Goal: Task Accomplishment & Management: Manage account settings

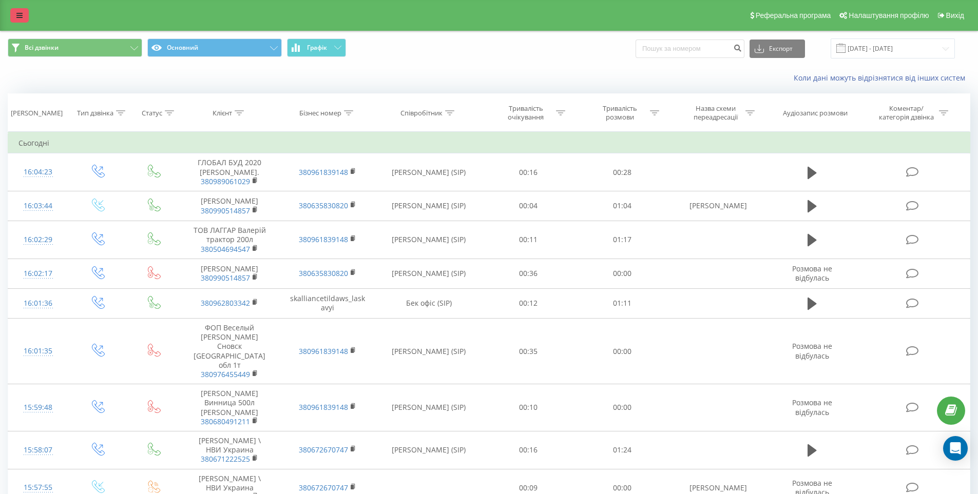
click at [22, 10] on link at bounding box center [19, 15] width 18 height 14
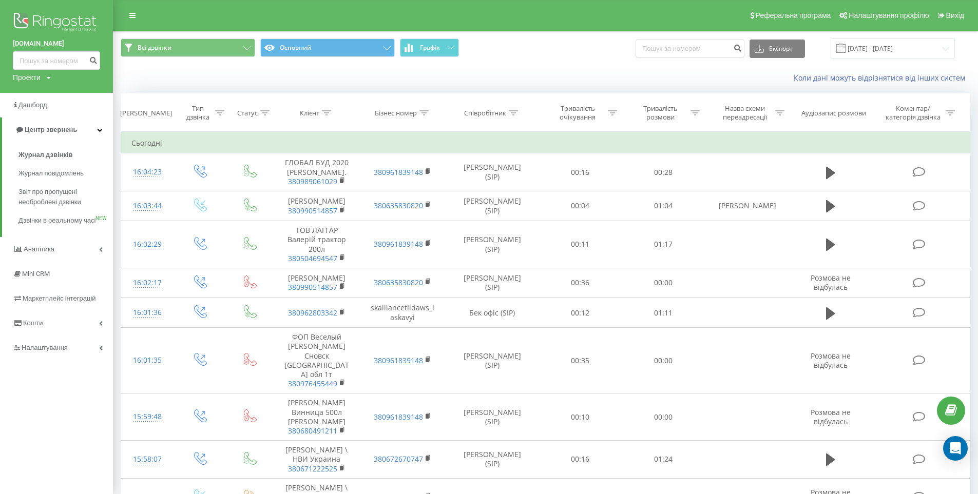
click at [304, 68] on div "Коли дані можуть відрізнятися вiд інших систем" at bounding box center [545, 78] width 864 height 25
click at [370, 44] on button "Основний" at bounding box center [327, 47] width 134 height 18
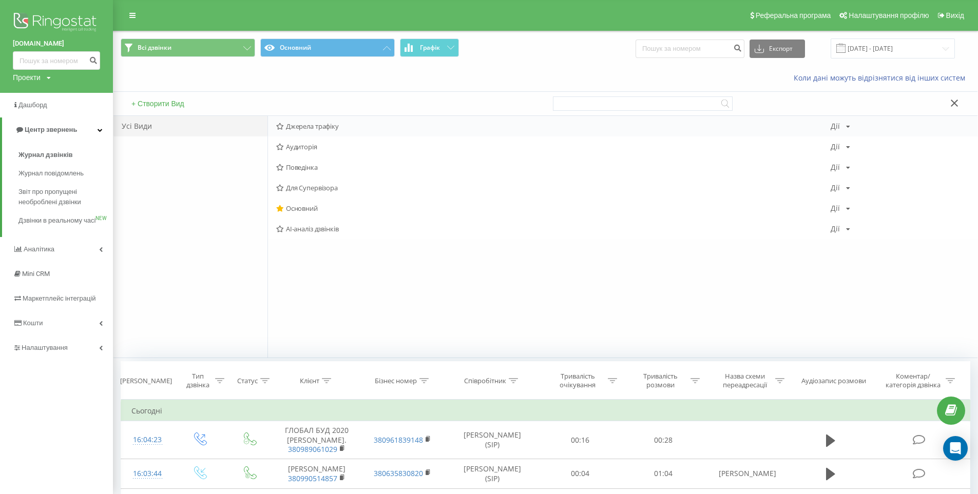
click at [341, 130] on div "Джерела трафіку Дії Редагувати Копіювати Видалити За замовчуванням Поділитися" at bounding box center [622, 126] width 709 height 21
click at [850, 120] on div "Джерела трафіку Дії Редагувати Копіювати Видалити За замовчуванням Поділитися" at bounding box center [622, 126] width 709 height 21
click at [326, 124] on span "Джерела трафіку" at bounding box center [553, 126] width 554 height 7
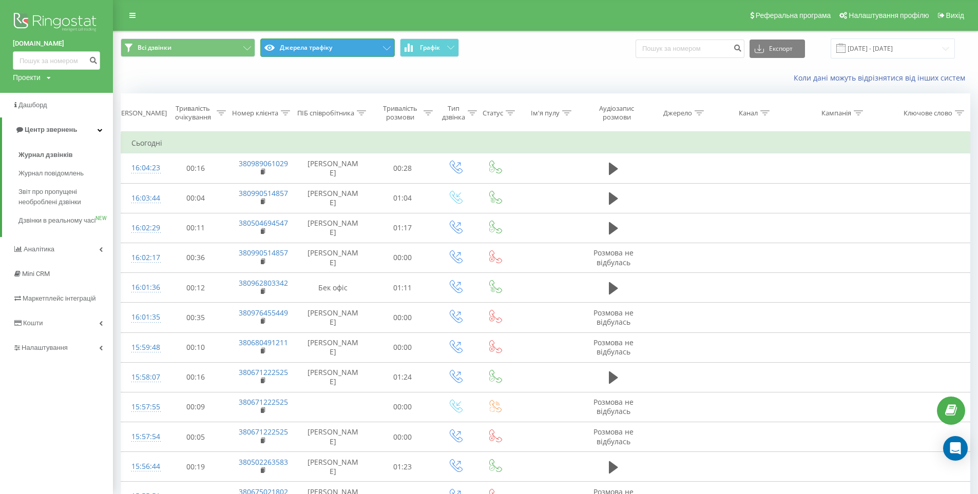
click at [337, 49] on button "Джерела трафіку" at bounding box center [327, 47] width 134 height 18
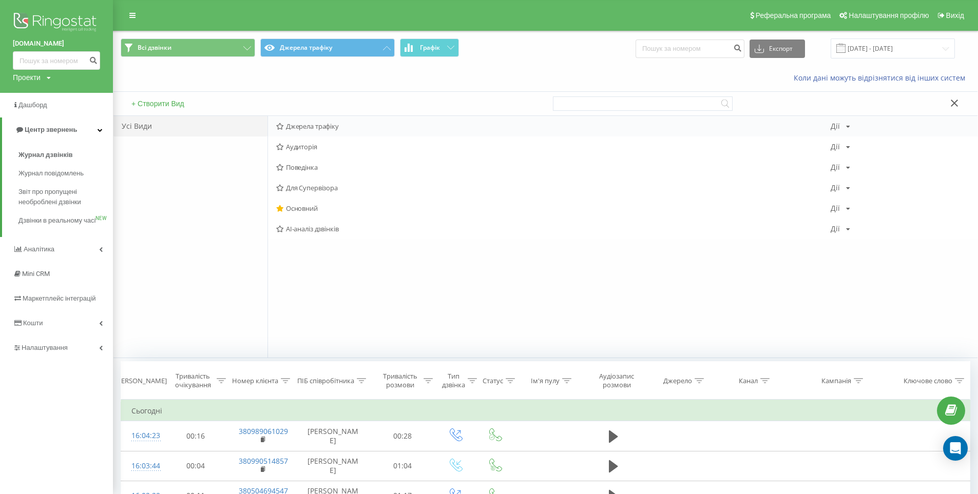
click at [853, 123] on div "Джерела трафіку Дії Редагувати Копіювати Видалити За замовчуванням Поділитися" at bounding box center [622, 126] width 709 height 21
click at [846, 126] on icon at bounding box center [848, 127] width 4 height 6
click at [889, 142] on div "Редагувати Копіювати Видалити За замовчуванням Поділитися" at bounding box center [880, 178] width 99 height 96
click at [850, 142] on div "Аудиторія Дії Редагувати Копіювати Видалити За замовчуванням Поділитися" at bounding box center [622, 147] width 709 height 21
click at [847, 143] on div "Дії Редагувати Копіювати Видалити За замовчуванням Поділитися" at bounding box center [841, 146] width 20 height 7
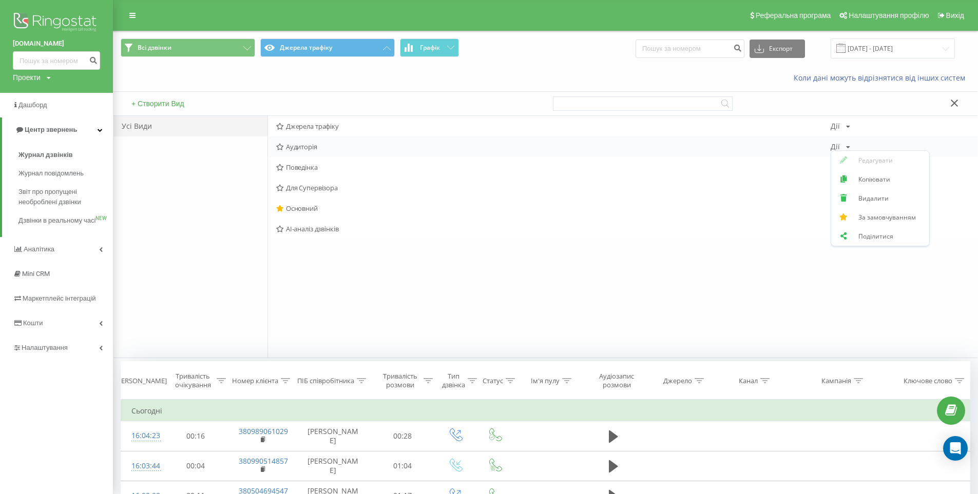
click at [847, 143] on div "Дії Редагувати Копіювати Видалити За замовчуванням Поділитися" at bounding box center [841, 146] width 20 height 7
click at [852, 125] on div "Джерела трафіку Дії Редагувати Копіювати Видалити За замовчуванням Поділитися" at bounding box center [622, 126] width 709 height 21
click at [194, 259] on div "Усі Види" at bounding box center [190, 237] width 154 height 242
click at [696, 379] on icon at bounding box center [699, 380] width 9 height 5
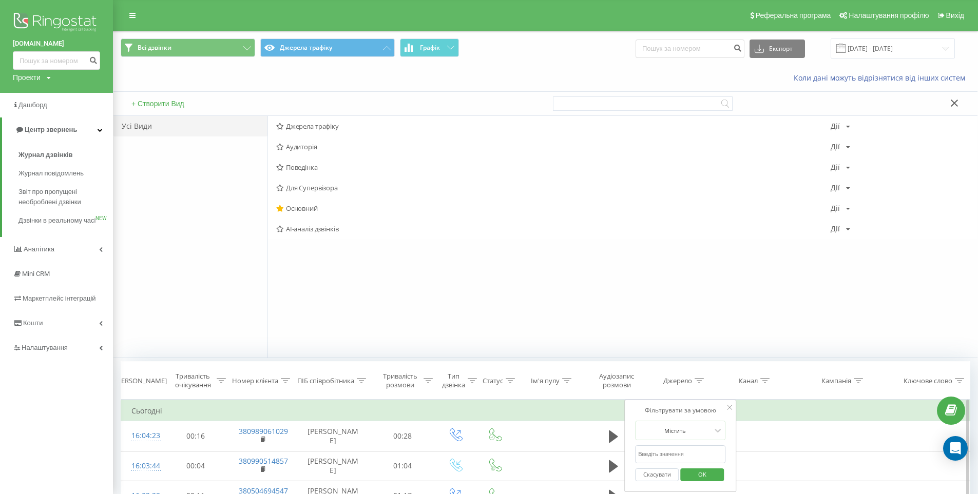
click at [678, 448] on input "text" at bounding box center [680, 455] width 90 height 18
click at [631, 326] on div "Джерела трафіку Дії Редагувати Копіювати Видалити За замовчуванням Поділитися А…" at bounding box center [622, 237] width 710 height 242
click at [69, 355] on link "Налаштування" at bounding box center [56, 348] width 113 height 25
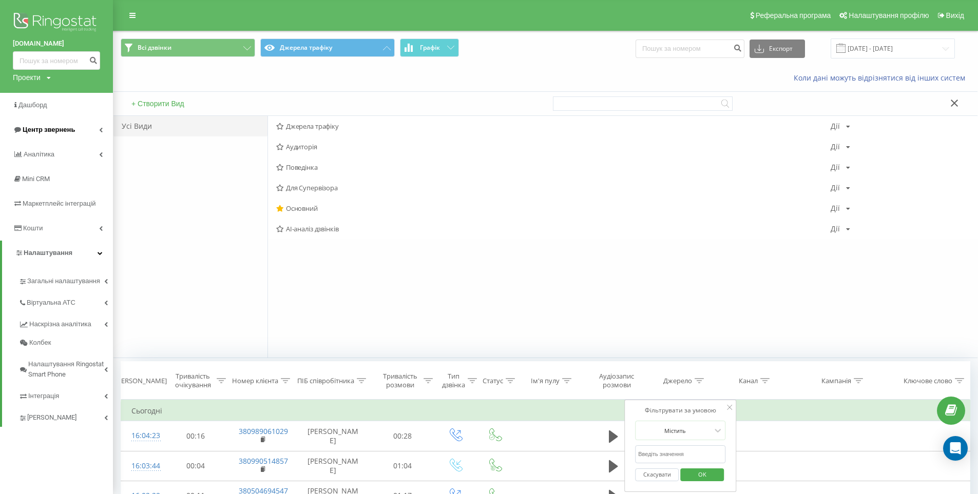
click at [78, 133] on link "Центр звернень" at bounding box center [56, 130] width 113 height 25
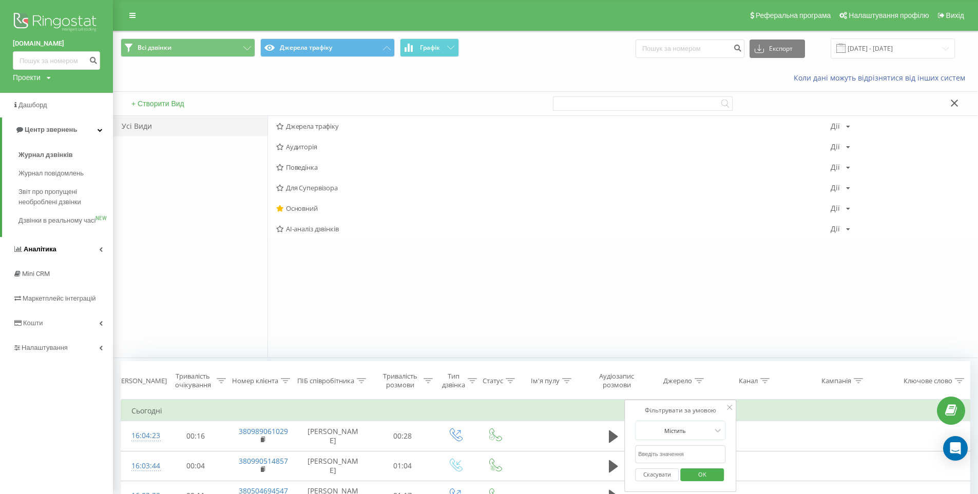
click at [77, 258] on link "Аналiтика" at bounding box center [56, 249] width 113 height 25
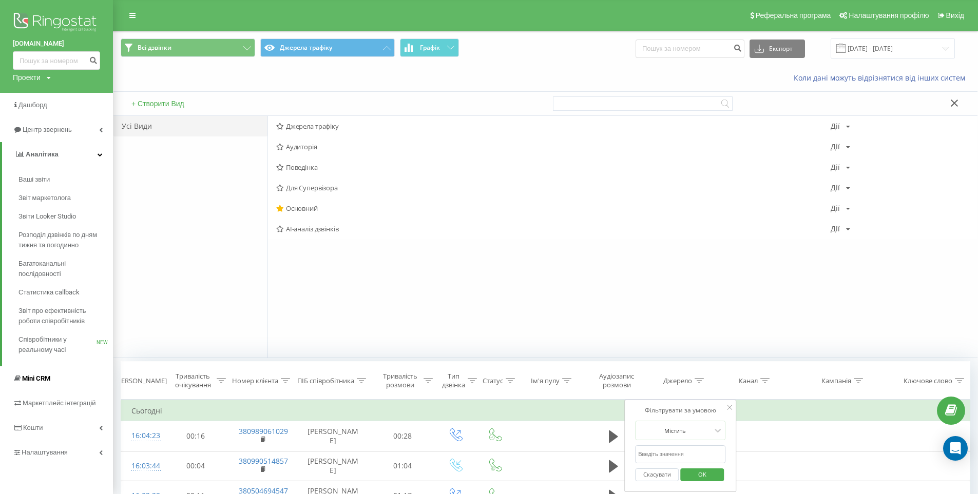
click at [67, 380] on link "Mini CRM" at bounding box center [56, 379] width 113 height 25
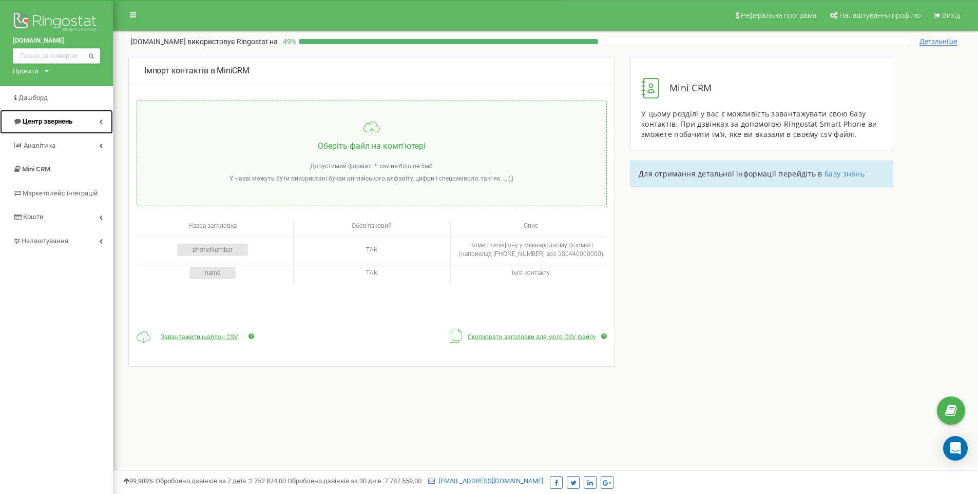
click at [77, 121] on link "Центр звернень" at bounding box center [56, 122] width 113 height 24
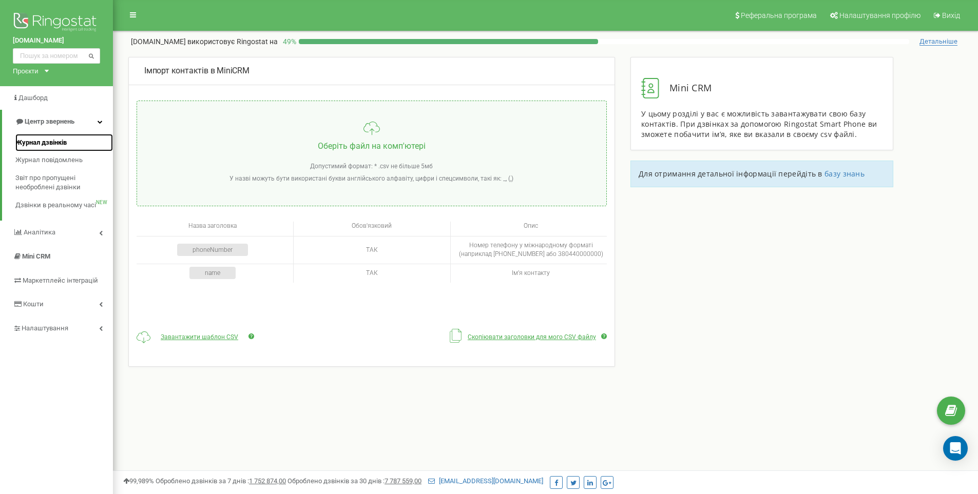
click at [82, 144] on link "Журнал дзвінків" at bounding box center [64, 143] width 98 height 18
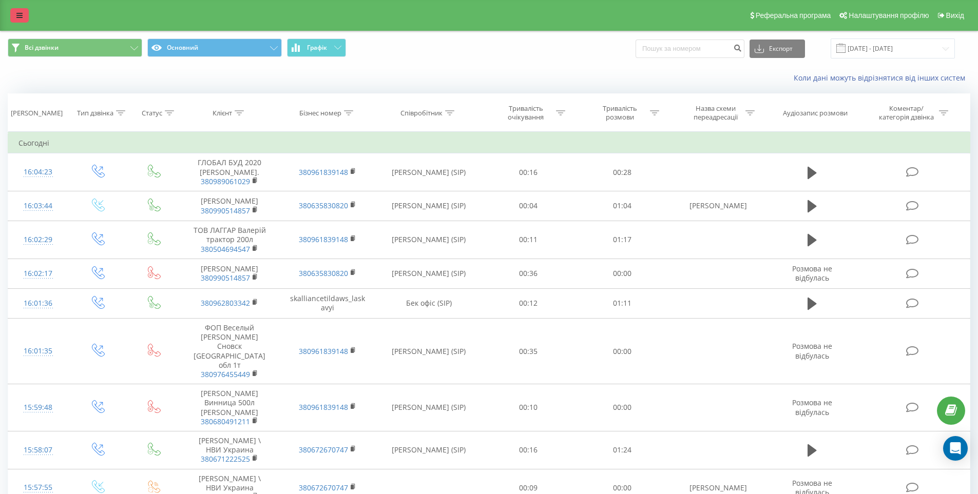
click at [20, 19] on link at bounding box center [19, 15] width 18 height 14
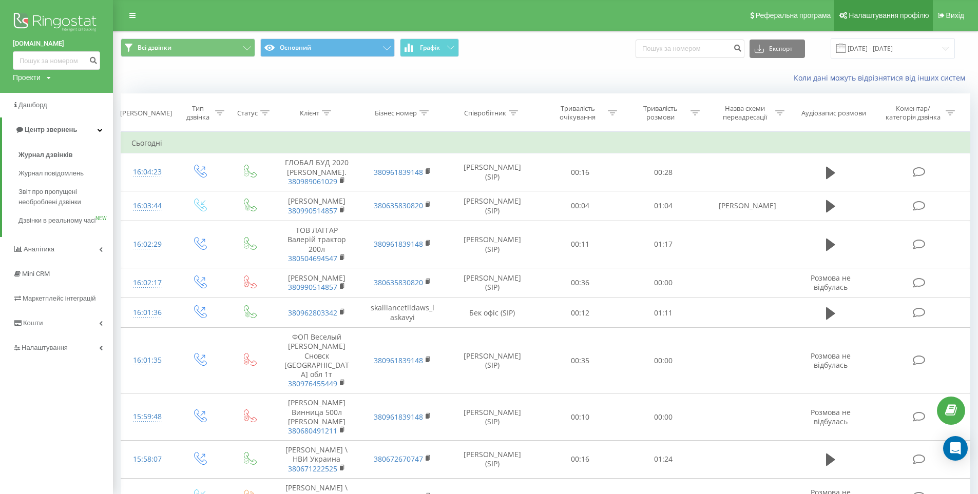
click at [872, 13] on span "Налаштування профілю" at bounding box center [888, 15] width 80 height 8
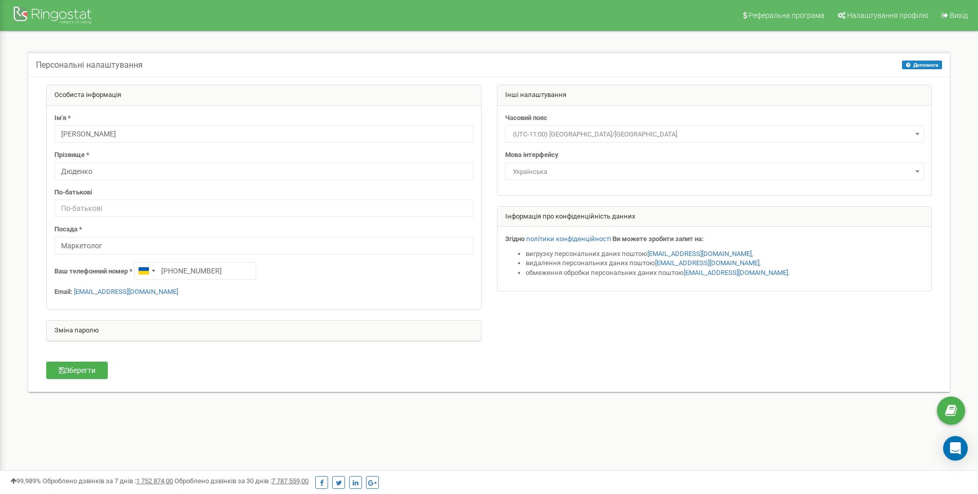
click at [640, 176] on span "Українська" at bounding box center [715, 172] width 412 height 14
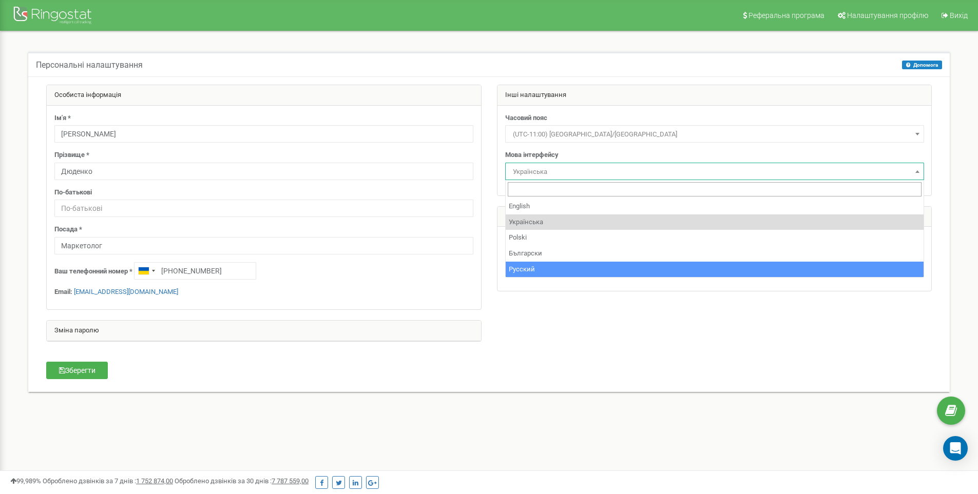
select select "rus"
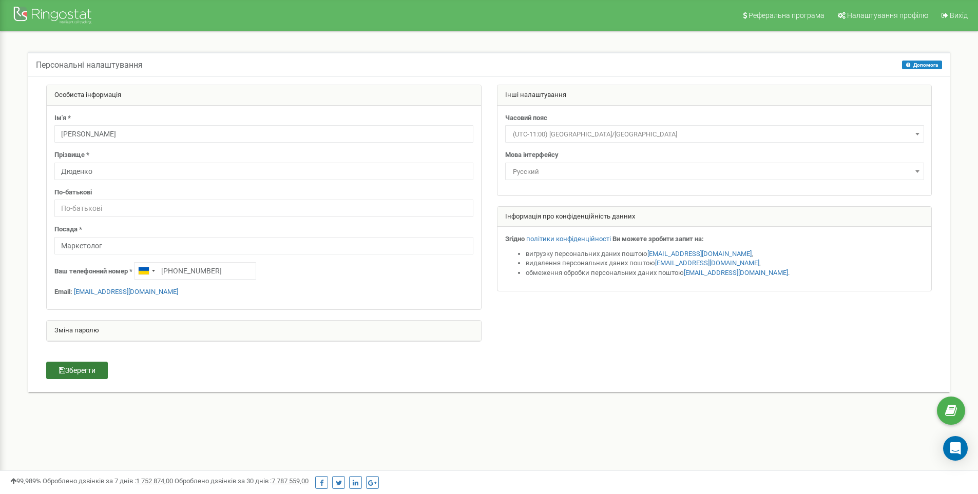
click at [79, 371] on button "Зберегти" at bounding box center [77, 370] width 62 height 17
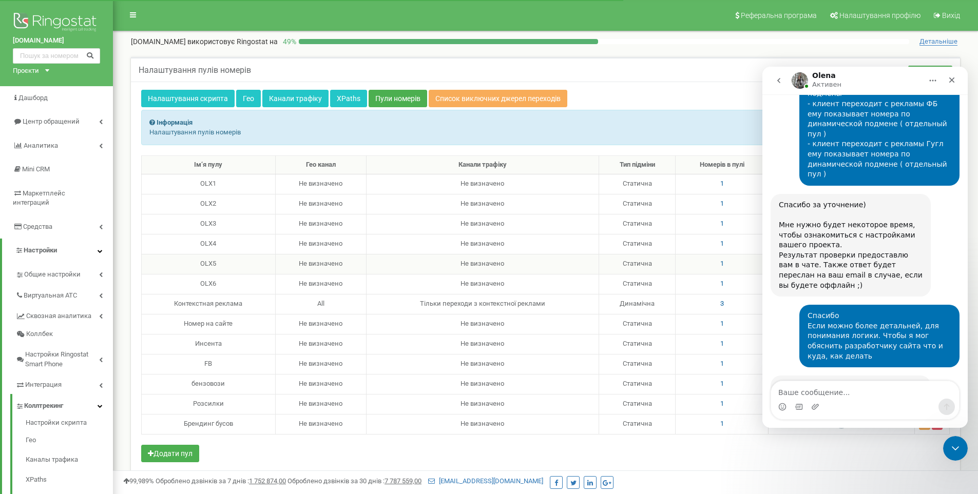
scroll to position [886, 0]
click at [720, 422] on span "1" at bounding box center [722, 424] width 4 height 8
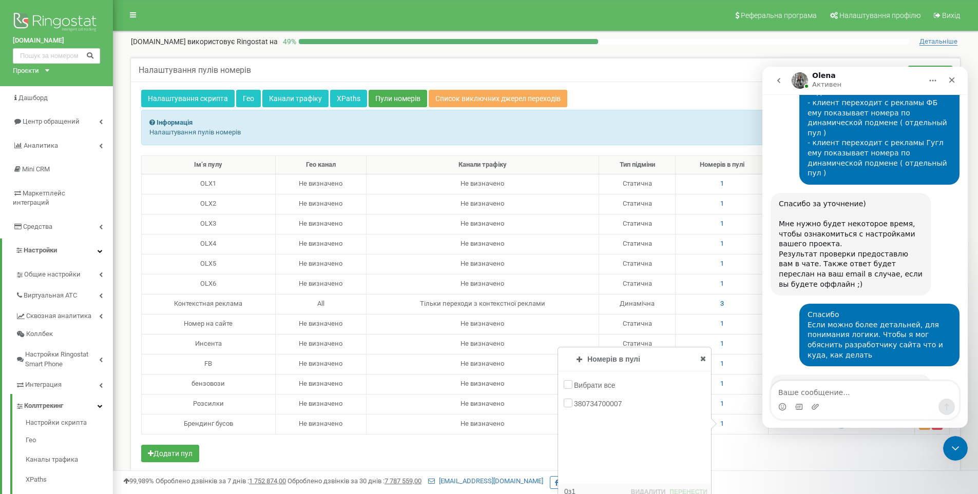
click at [745, 455] on div "Ім‘я пулу Гео канал Канали трафіку Тип підміни Номерів в пулі Рекомендовано ном…" at bounding box center [545, 311] width 808 height 310
click at [698, 357] on div "Номерів в пулі Додавання номерів Пули номерів Вибрати все 380980187511 38096183…" at bounding box center [634, 382] width 152 height 69
click at [701, 359] on icon at bounding box center [703, 358] width 6 height 7
drag, startPoint x: 213, startPoint y: 423, endPoint x: 181, endPoint y: 427, distance: 32.0
click at [181, 427] on div "Брендинг бусов" at bounding box center [208, 424] width 125 height 10
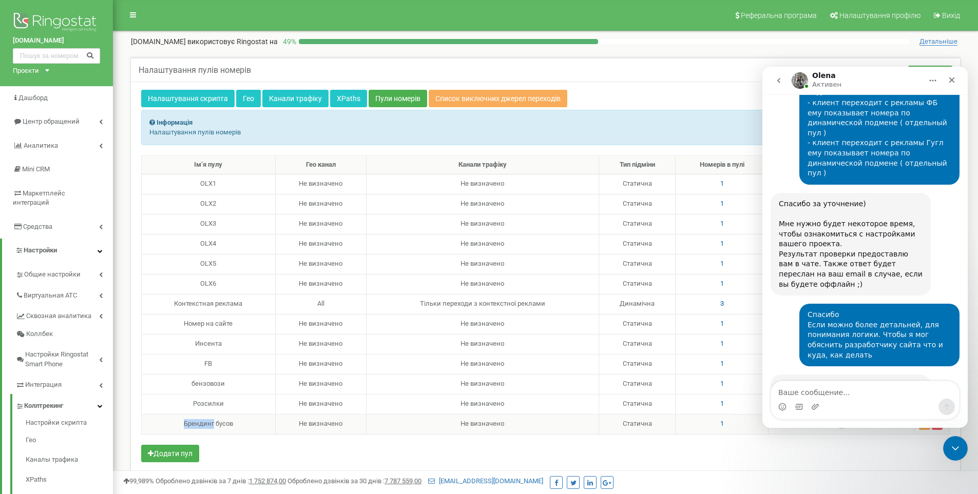
copy div "Брендинг"
click at [52, 27] on img at bounding box center [56, 23] width 87 height 26
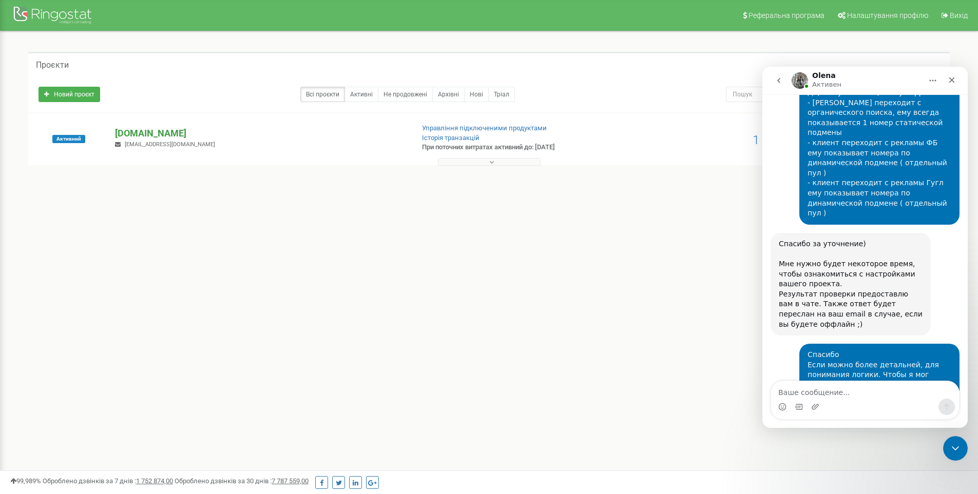
scroll to position [846, 0]
click at [183, 133] on p "[DOMAIN_NAME]" at bounding box center [260, 133] width 290 height 13
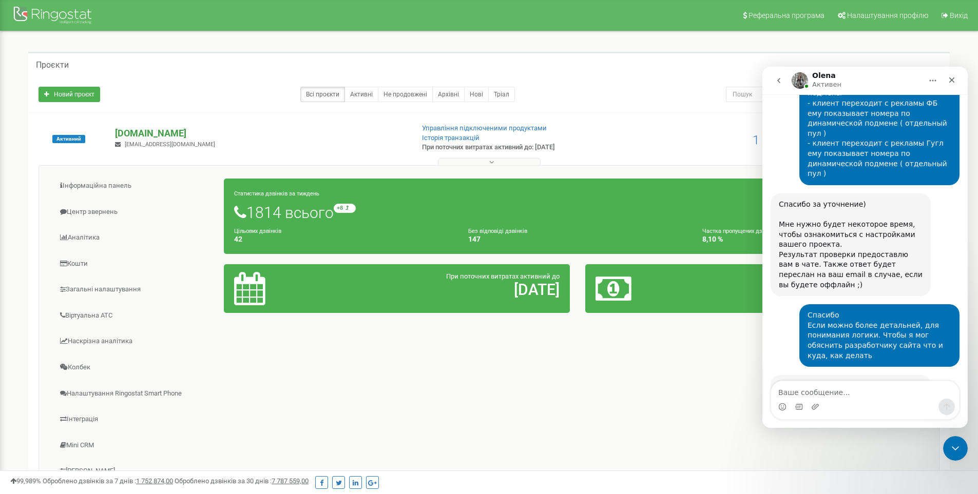
scroll to position [886, 0]
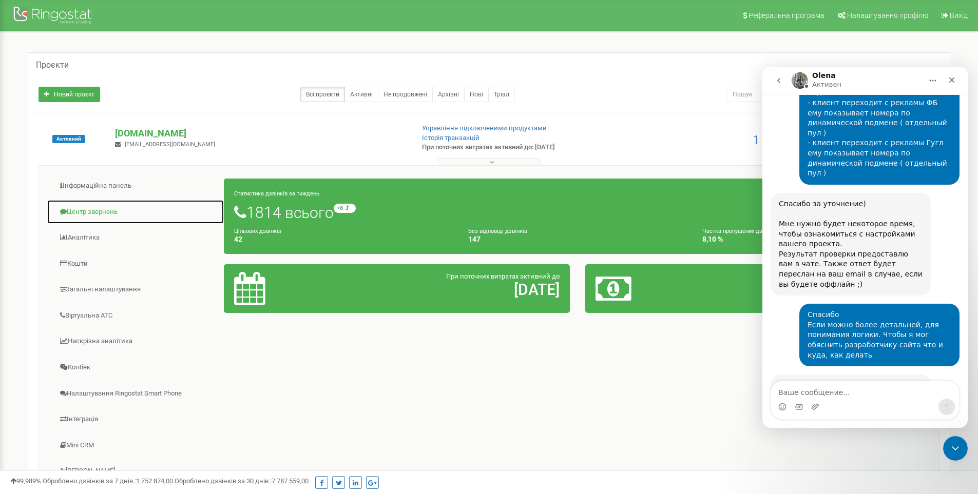
click at [101, 211] on link "Центр звернень" at bounding box center [136, 212] width 178 height 25
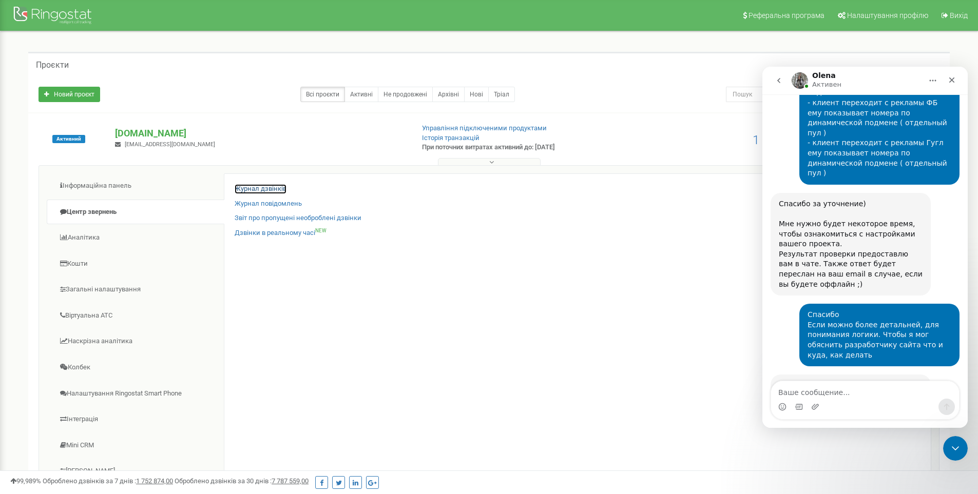
click at [260, 188] on link "Журнал дзвінків" at bounding box center [261, 189] width 52 height 10
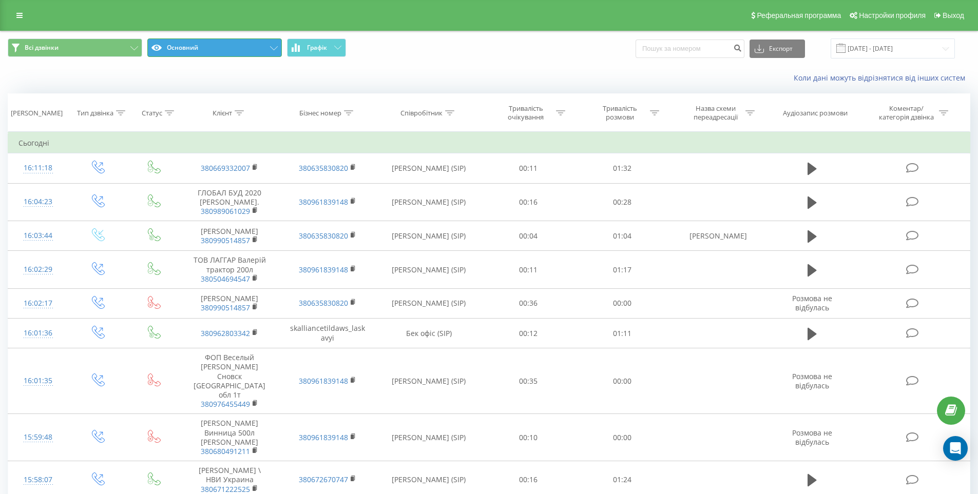
click at [216, 44] on button "Основний" at bounding box center [214, 47] width 134 height 18
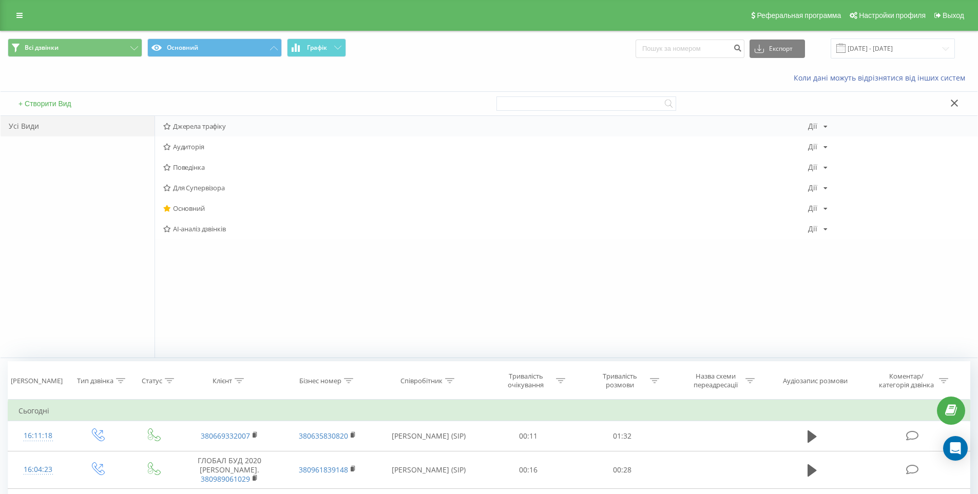
click at [205, 125] on span "Джерела трафіку" at bounding box center [485, 126] width 645 height 7
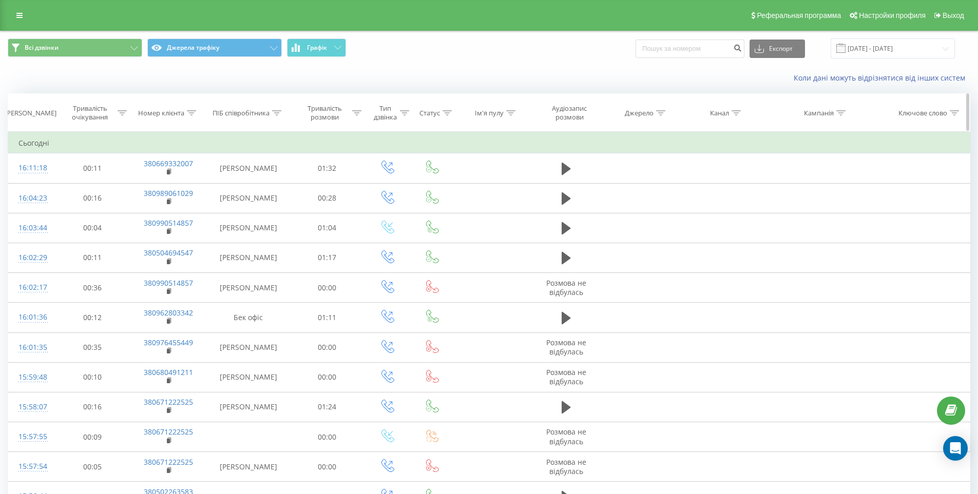
click at [662, 113] on icon at bounding box center [660, 112] width 9 height 5
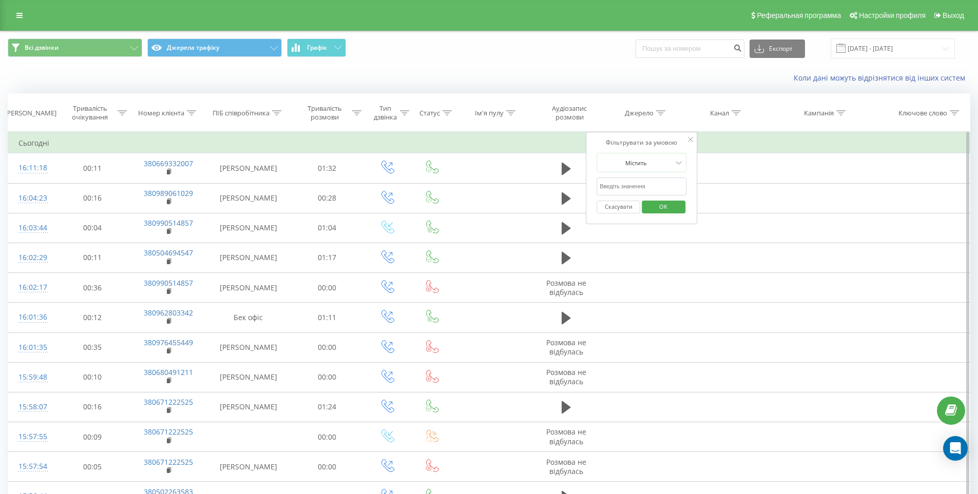
click at [624, 190] on input "text" at bounding box center [641, 187] width 90 height 18
paste input "Брендинг"
type input "Брендинг"
click at [665, 203] on span "OK" at bounding box center [663, 207] width 29 height 16
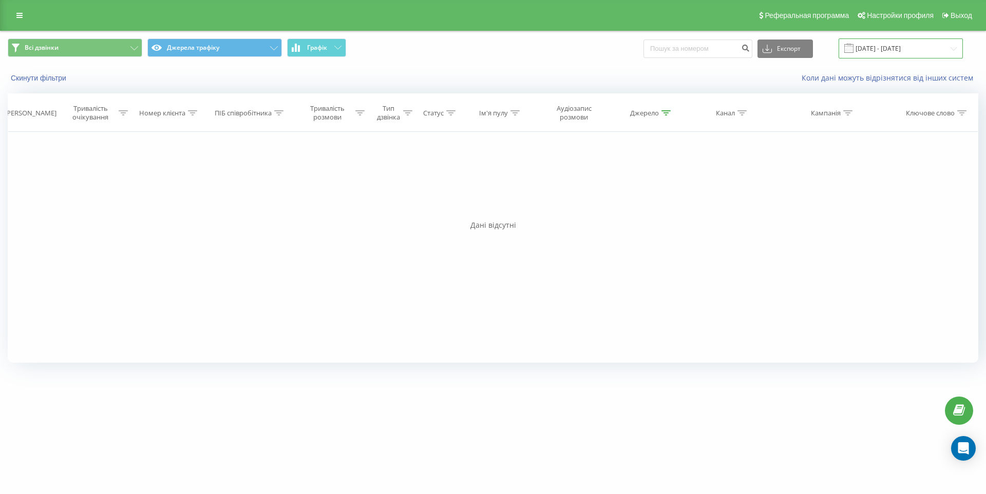
click at [867, 50] on input "21.07.2025 - 21.08.2025" at bounding box center [900, 48] width 124 height 20
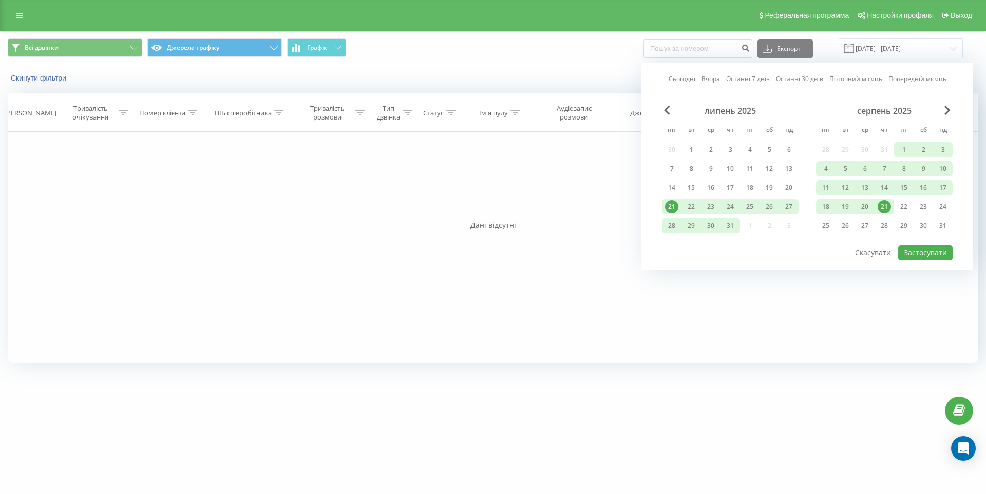
click at [566, 261] on div "Фільтрувати за умовою Дорівнює Скасувати OK Фільтрувати за умовою Містить Скасу…" at bounding box center [493, 247] width 970 height 231
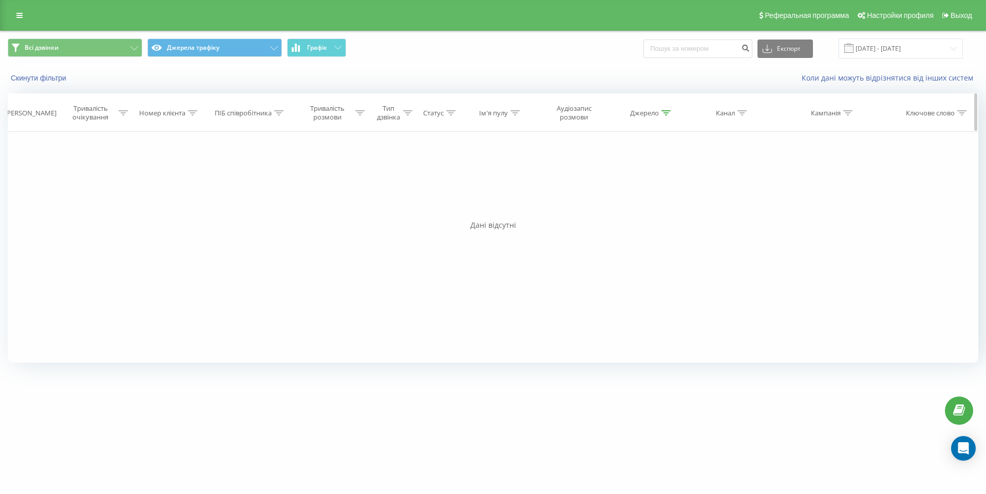
click at [741, 114] on icon at bounding box center [741, 112] width 9 height 5
click at [709, 183] on input "text" at bounding box center [728, 187] width 90 height 18
type input "Брендинг"
click at [757, 206] on span "OK" at bounding box center [749, 207] width 29 height 16
click at [665, 111] on icon at bounding box center [665, 112] width 9 height 5
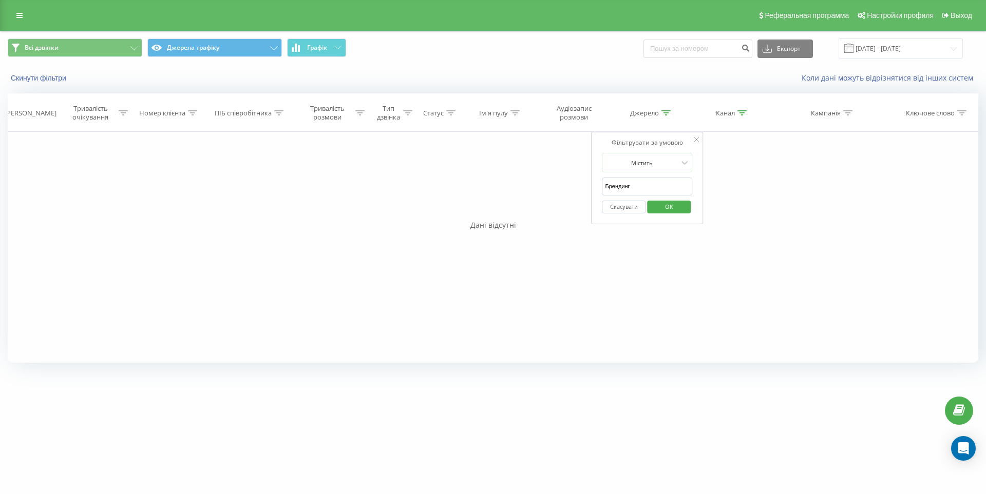
drag, startPoint x: 645, startPoint y: 188, endPoint x: 543, endPoint y: 192, distance: 102.3
click at [537, 188] on div "Фільтрувати за умовою Дорівнює Скасувати OK Фільтрувати за умовою Містить Скасу…" at bounding box center [493, 247] width 970 height 231
click at [669, 204] on span "OK" at bounding box center [668, 207] width 29 height 16
click at [740, 109] on div at bounding box center [741, 113] width 9 height 9
click at [719, 186] on input "Брендинг" at bounding box center [728, 187] width 90 height 18
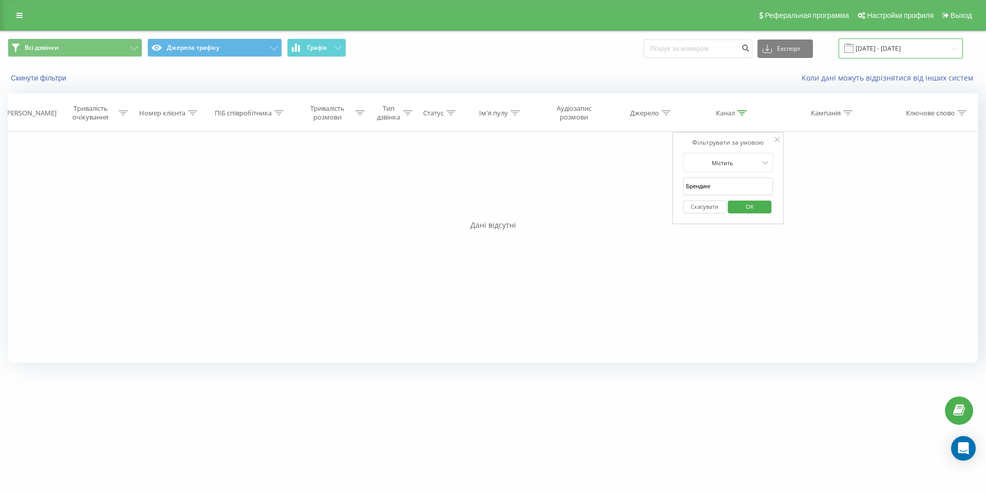
click at [879, 46] on input "21.07.2025 - 21.08.2025" at bounding box center [900, 48] width 124 height 20
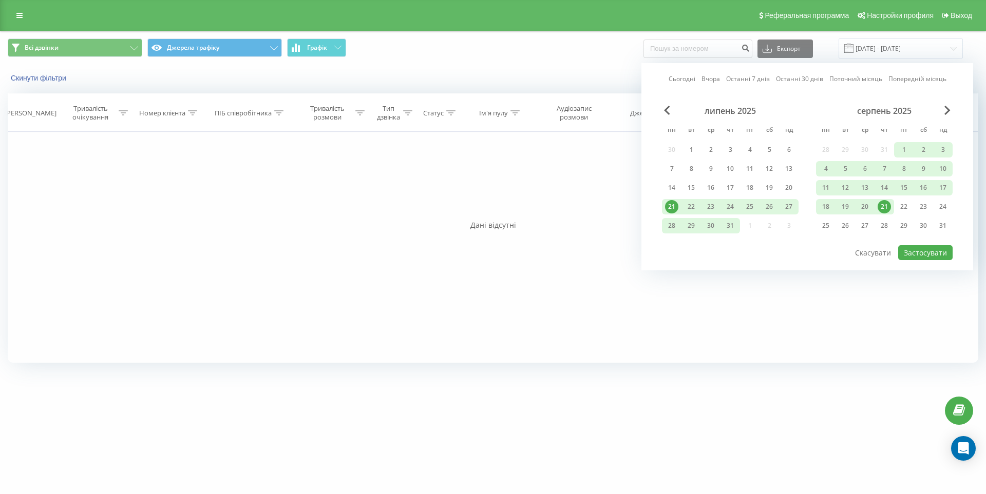
click at [361, 279] on div "Фільтрувати за умовою Дорівнює Скасувати OK Фільтрувати за умовою Містить Скасу…" at bounding box center [493, 247] width 970 height 231
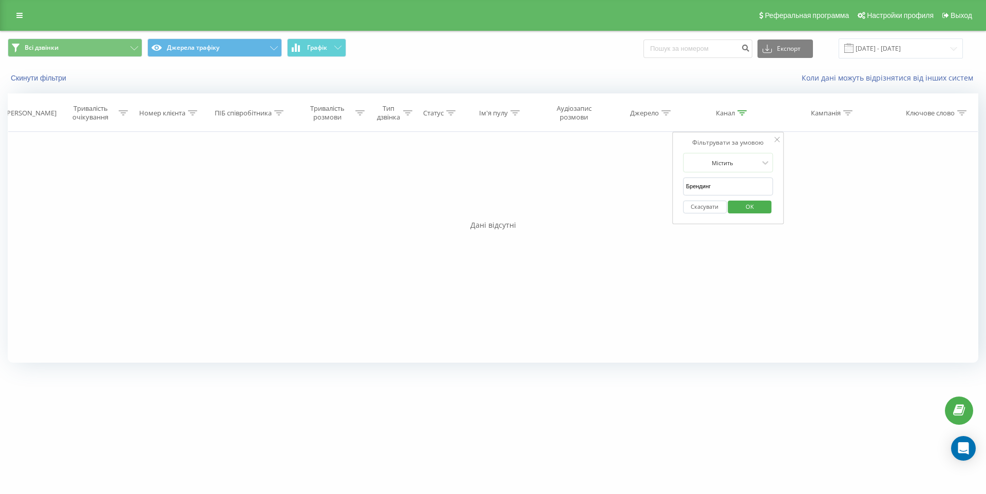
click at [750, 208] on span "OK" at bounding box center [749, 207] width 29 height 16
click at [734, 112] on div "Канал" at bounding box center [725, 113] width 19 height 9
drag, startPoint x: 727, startPoint y: 184, endPoint x: 609, endPoint y: 193, distance: 118.4
click at [609, 193] on div "Фільтрувати за умовою Дорівнює Скасувати OK Фільтрувати за умовою Містить Скасу…" at bounding box center [493, 247] width 970 height 231
click at [745, 206] on span "OK" at bounding box center [749, 207] width 29 height 16
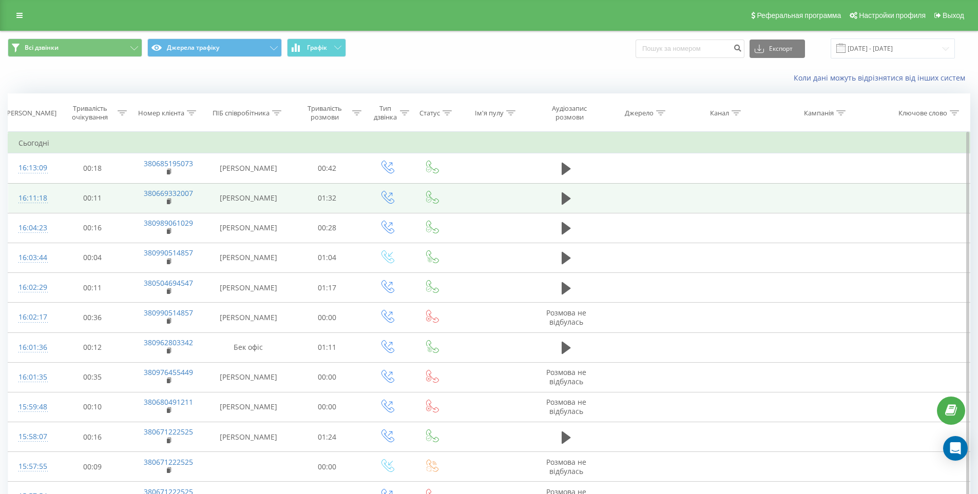
click at [635, 199] on td at bounding box center [642, 198] width 80 height 30
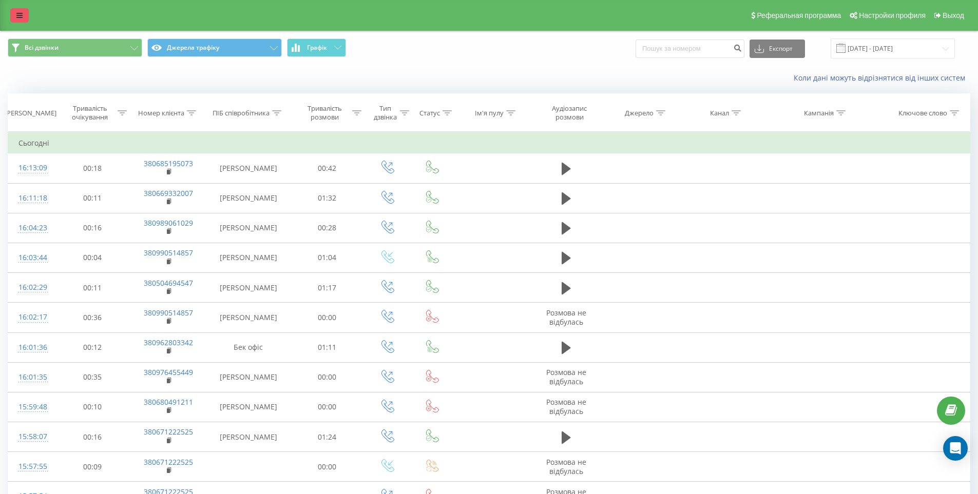
click at [12, 13] on link at bounding box center [19, 15] width 18 height 14
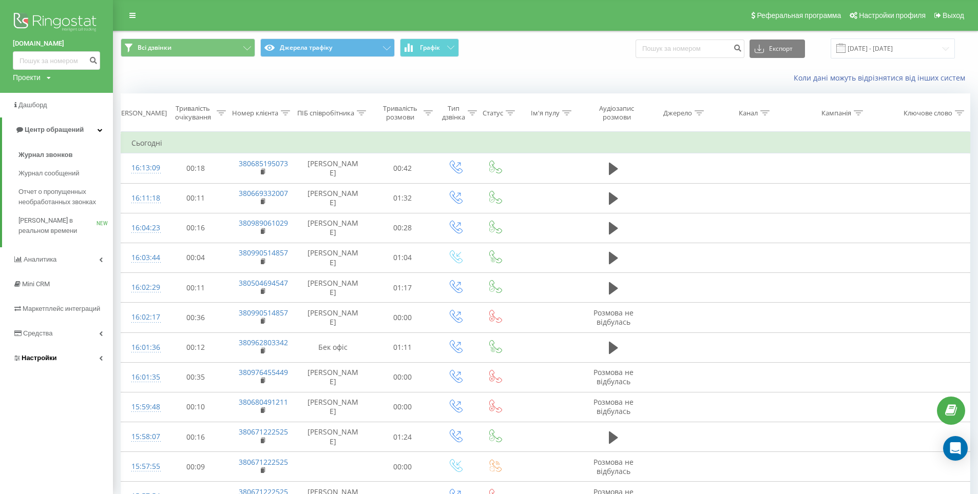
click at [83, 353] on link "Настройки" at bounding box center [56, 358] width 113 height 25
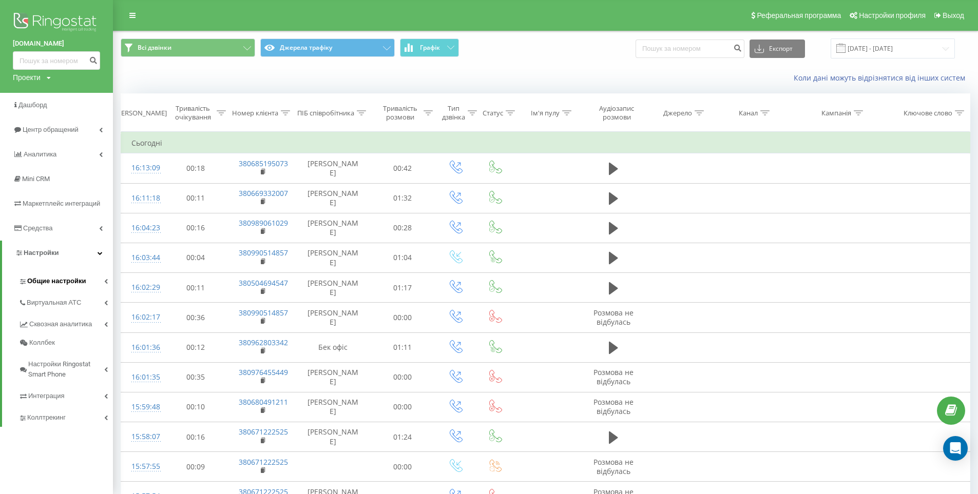
click at [58, 277] on span "Общие настройки" at bounding box center [56, 281] width 59 height 10
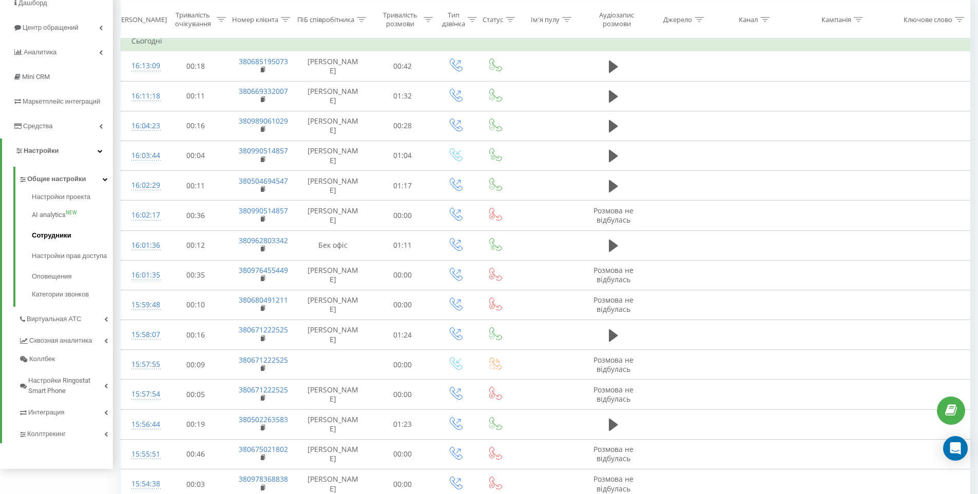
scroll to position [137, 0]
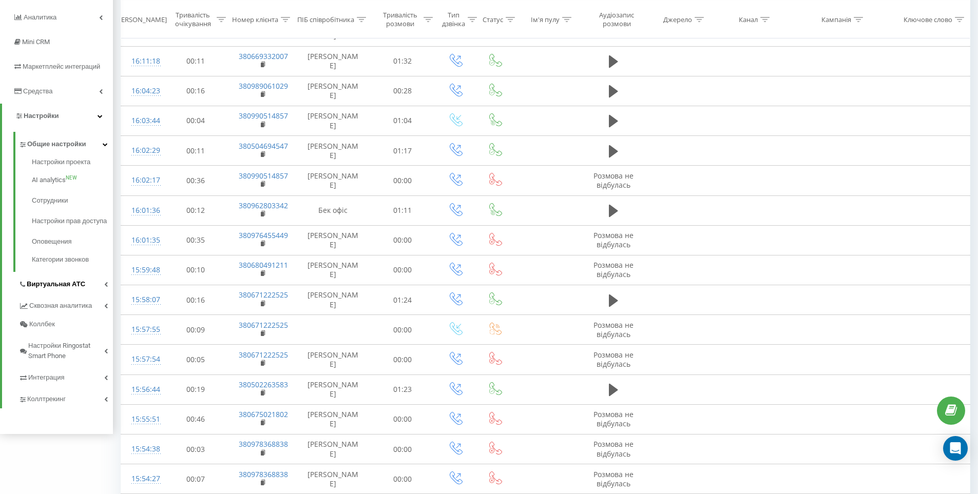
click at [76, 290] on span "Виртуальная АТС" at bounding box center [56, 284] width 59 height 10
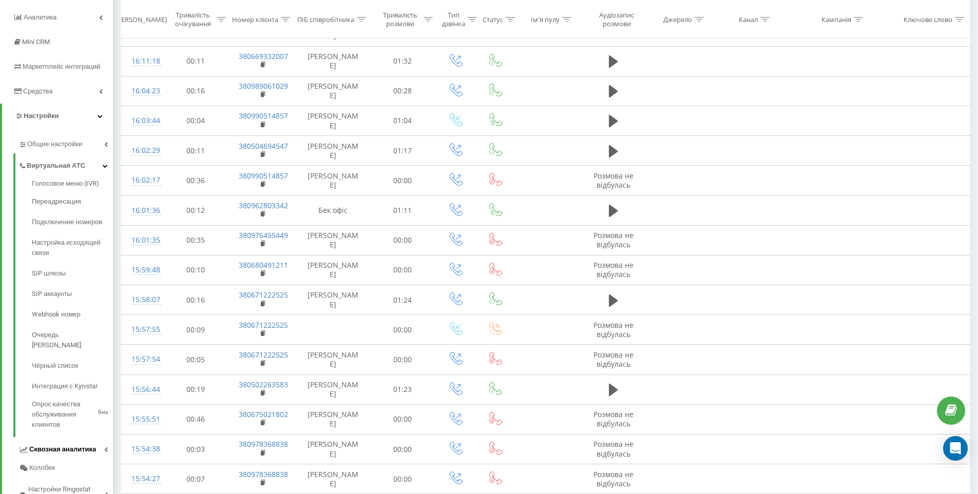
click at [91, 445] on span "Сквозная аналитика" at bounding box center [62, 450] width 67 height 10
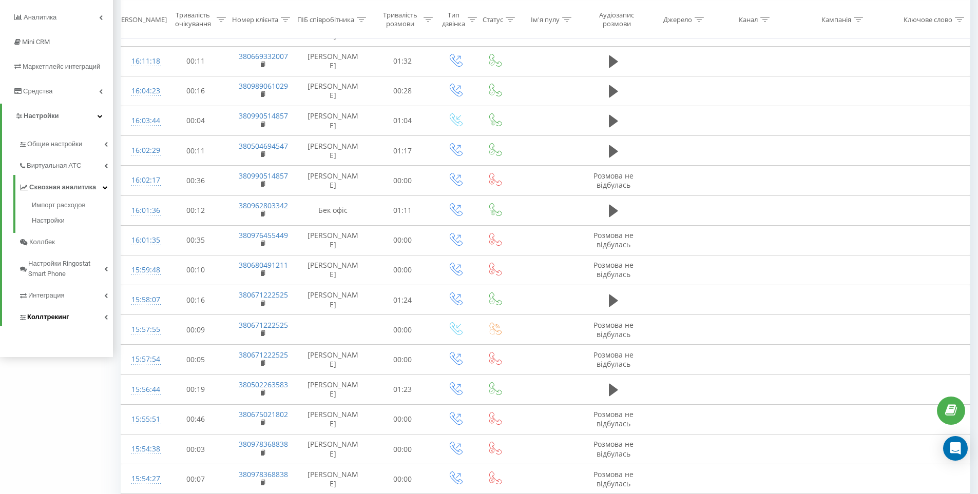
click at [85, 314] on link "Коллтрекинг" at bounding box center [65, 316] width 94 height 22
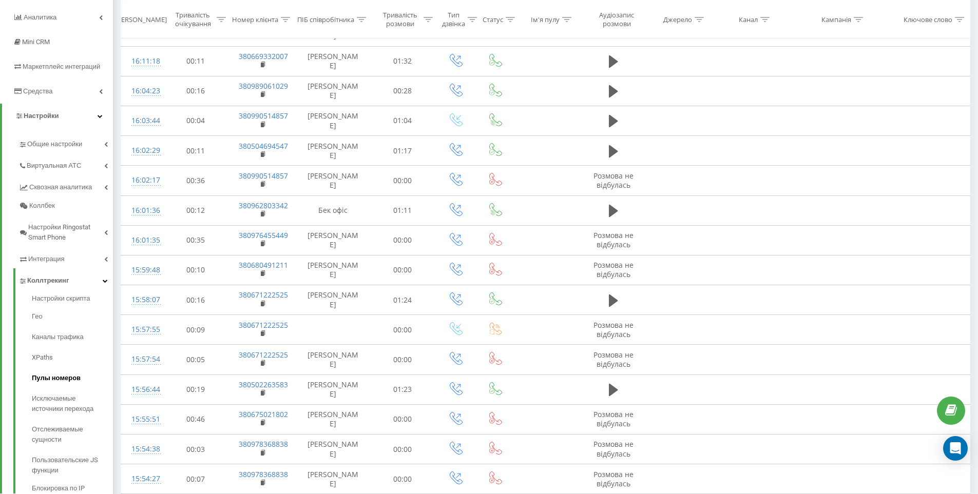
click at [87, 379] on link "Пулы номеров" at bounding box center [72, 378] width 81 height 21
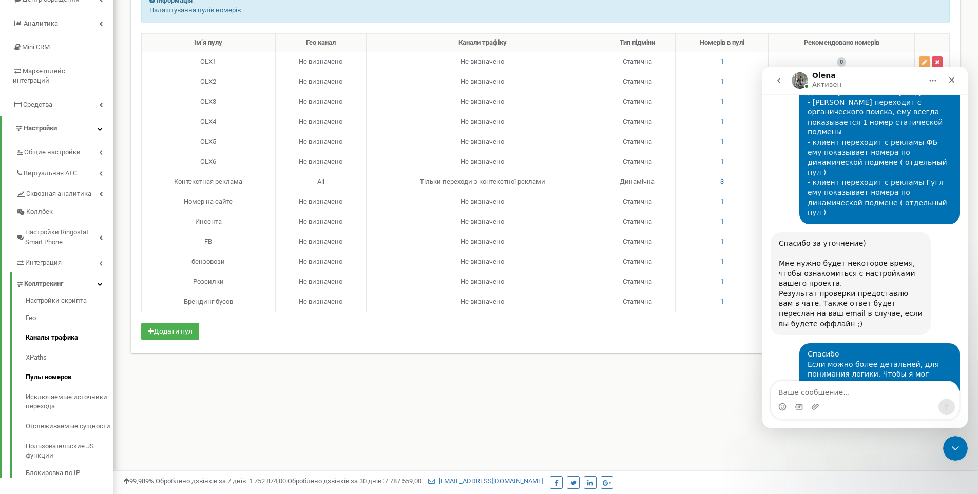
scroll to position [886, 0]
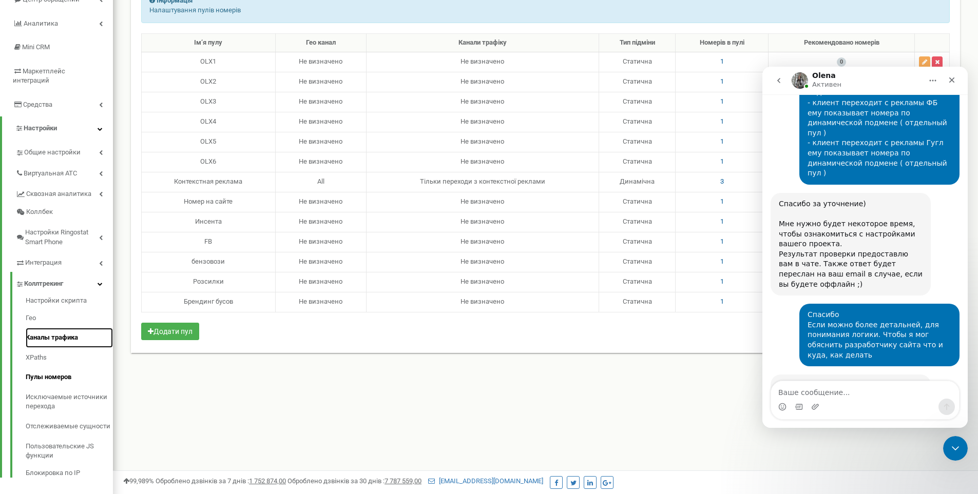
click at [74, 330] on link "Каналы трафика" at bounding box center [69, 338] width 87 height 20
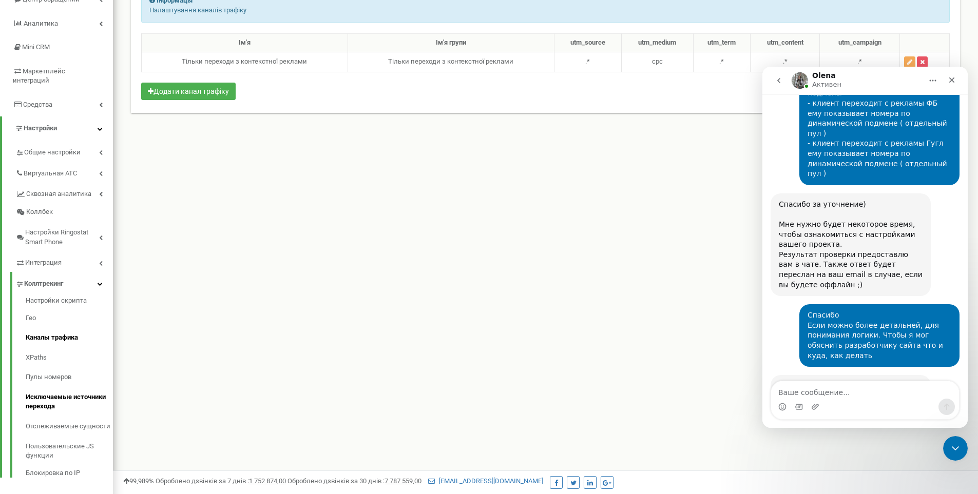
scroll to position [886, 0]
click at [61, 369] on link "Пулы номеров" at bounding box center [69, 378] width 87 height 20
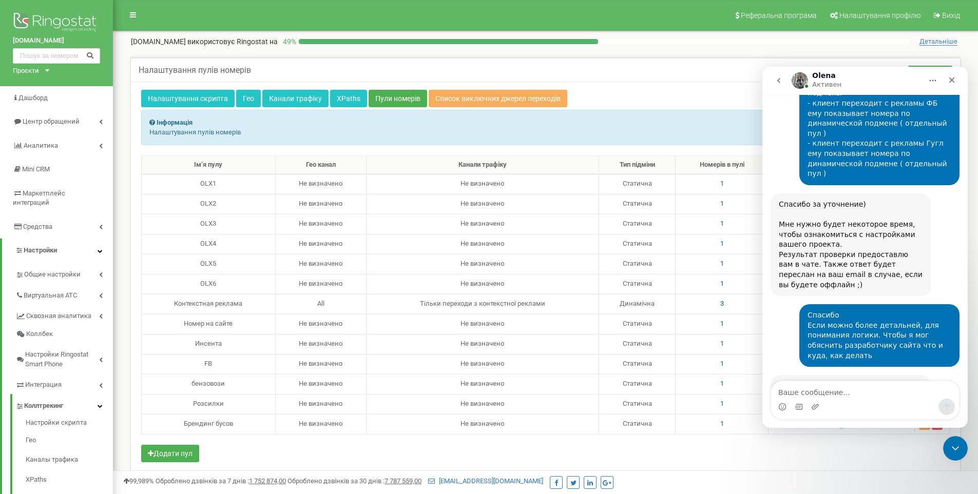
scroll to position [886, 0]
click at [954, 78] on icon "Закрыть" at bounding box center [952, 81] width 6 height 6
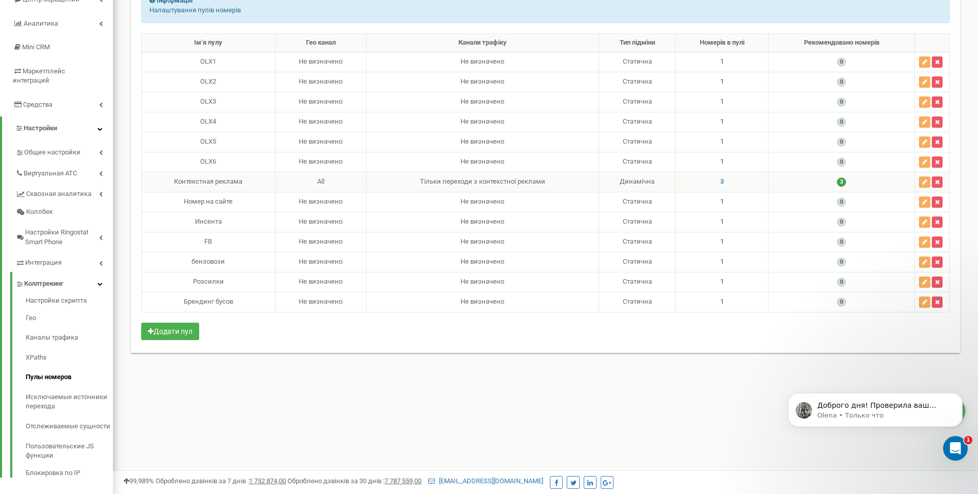
scroll to position [1048, 0]
click at [879, 402] on p "Доброго дня! Проверила ваш проєкт, вижу что номеров достаточно для такой настро…" at bounding box center [883, 406] width 132 height 10
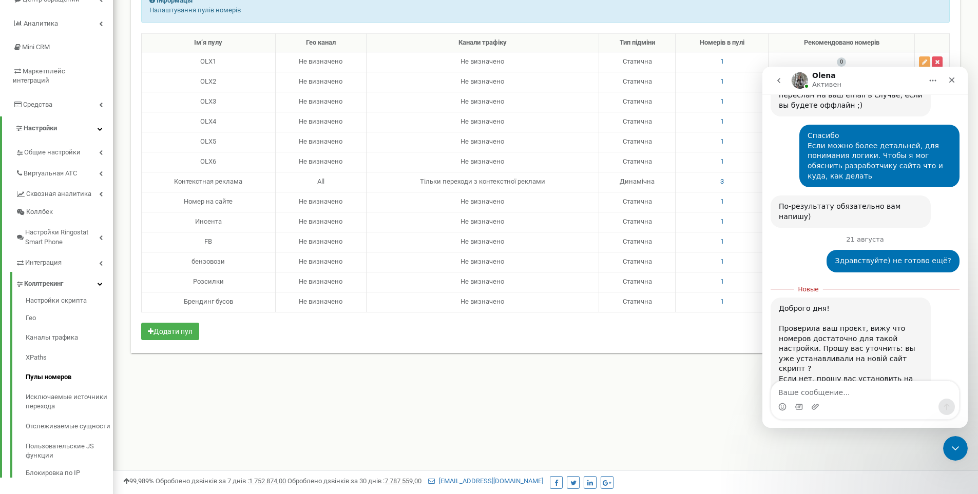
scroll to position [1065, 0]
click at [884, 395] on textarea "Ваше сообщение..." at bounding box center [865, 389] width 188 height 17
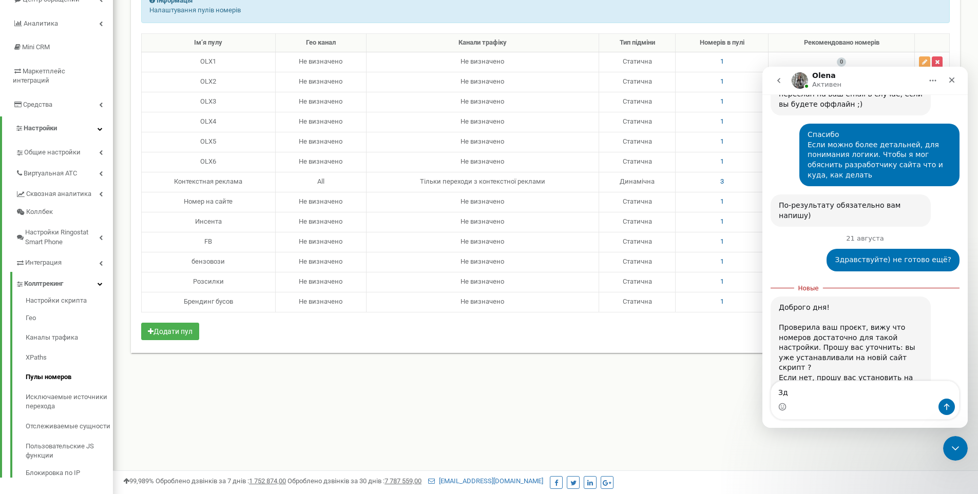
type textarea "З"
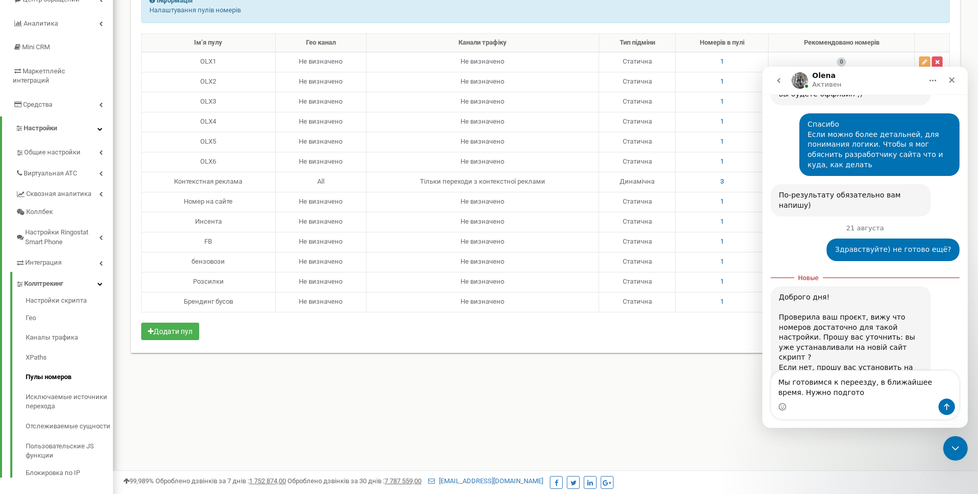
drag, startPoint x: 843, startPoint y: 398, endPoint x: 842, endPoint y: 393, distance: 5.9
click at [842, 393] on textarea "Мы готовимся к переезду, в ближайшее время. Нужно подгото" at bounding box center [865, 385] width 188 height 28
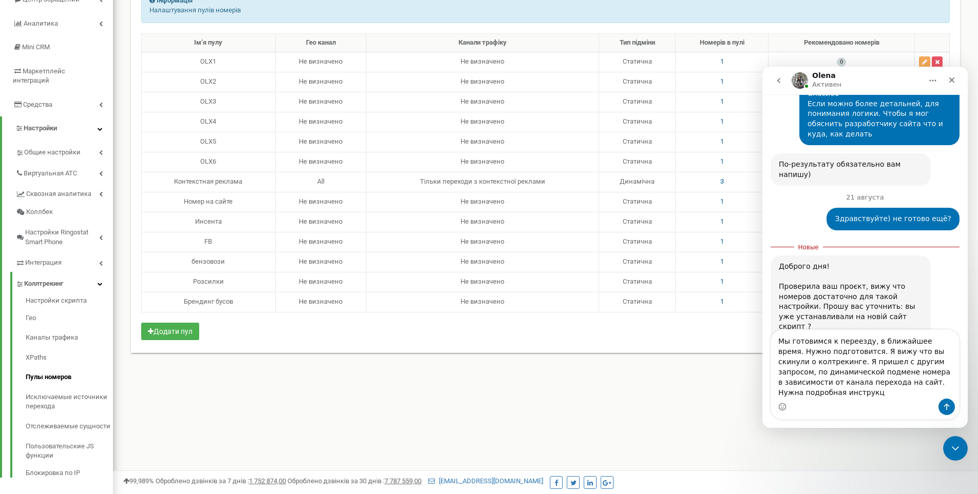
scroll to position [1116, 0]
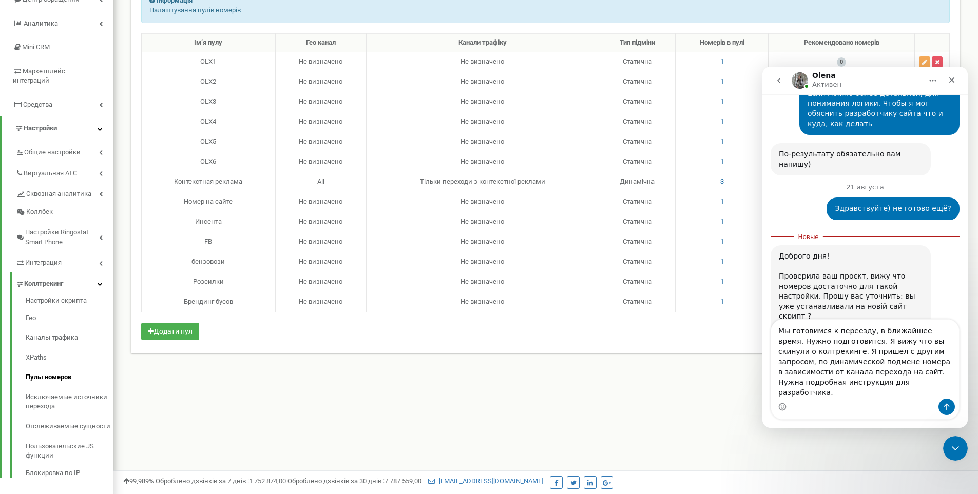
type textarea "Мы готовимся к переезду, в ближайшее время. Нужно подготовится. Я вижу что вы с…"
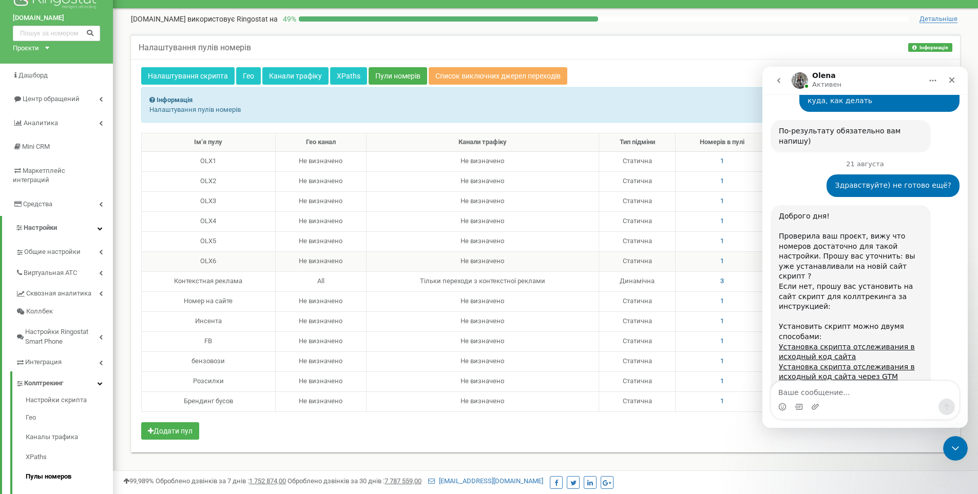
scroll to position [0, 0]
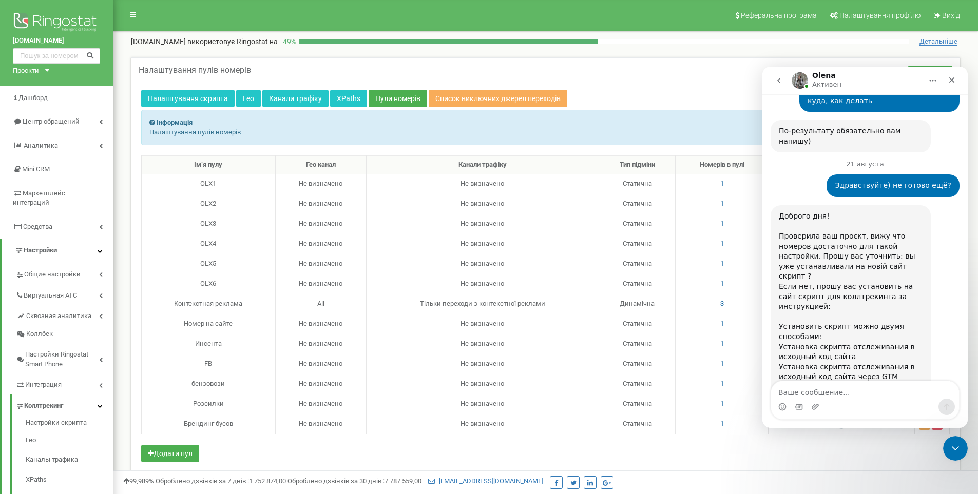
click at [647, 458] on div "Ім‘я пулу Гео канал Канали трафіку Тип підміни Номерів в пулі Рекомендовано ном…" at bounding box center [545, 311] width 808 height 310
click at [956, 83] on div "Закрыть" at bounding box center [951, 80] width 18 height 18
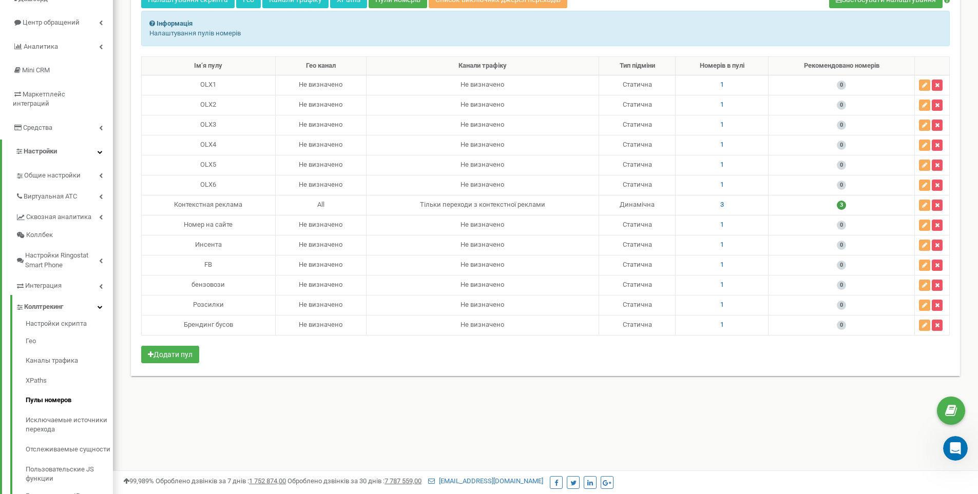
scroll to position [122, 0]
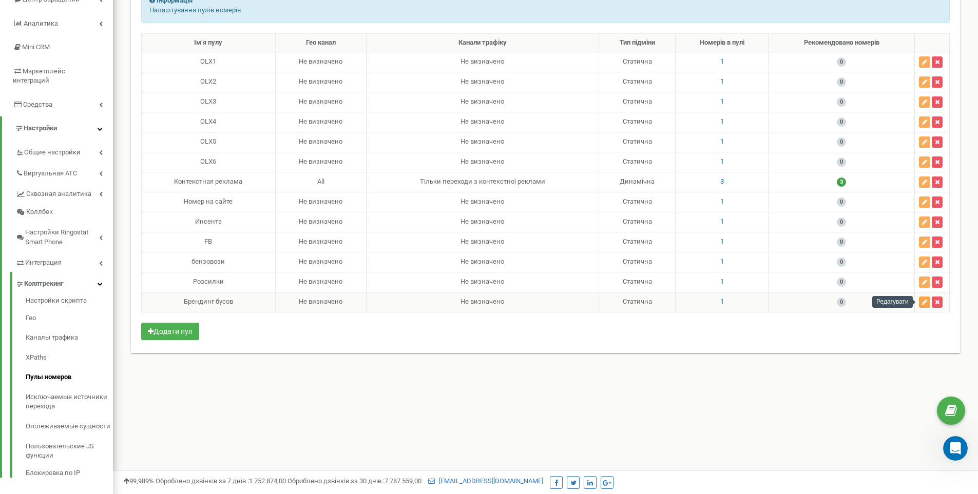
click at [923, 301] on icon "button" at bounding box center [924, 302] width 5 height 6
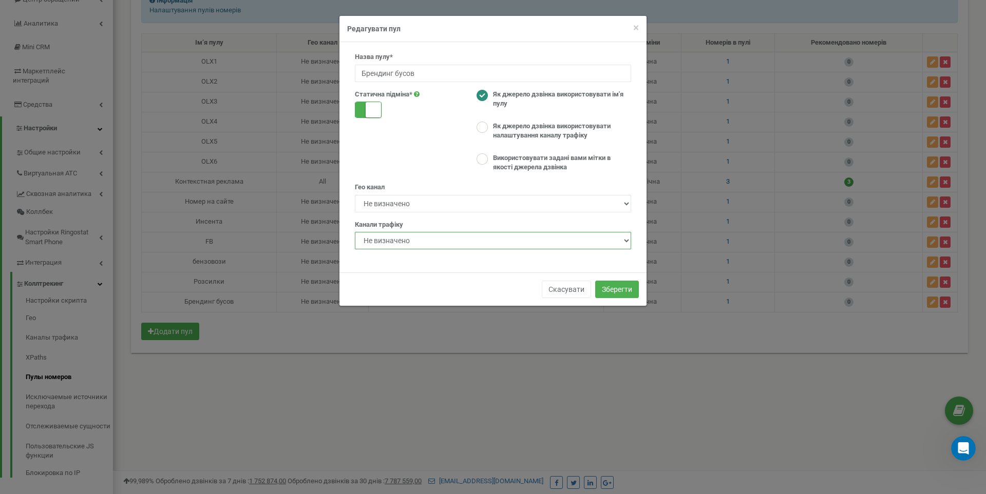
click at [586, 235] on select "Не визначено Тiльки переходи з контекстної реклами" at bounding box center [493, 240] width 276 height 17
click at [425, 170] on div "Статична пiдмiна* Як джерело дзвінка використовувати ім'я пулу Як джерело дзвін…" at bounding box center [493, 132] width 292 height 85
drag, startPoint x: 417, startPoint y: 70, endPoint x: 360, endPoint y: 68, distance: 57.5
click at [360, 68] on input "Брендинг бусов" at bounding box center [493, 73] width 276 height 17
click at [634, 27] on span "×" at bounding box center [636, 28] width 6 height 12
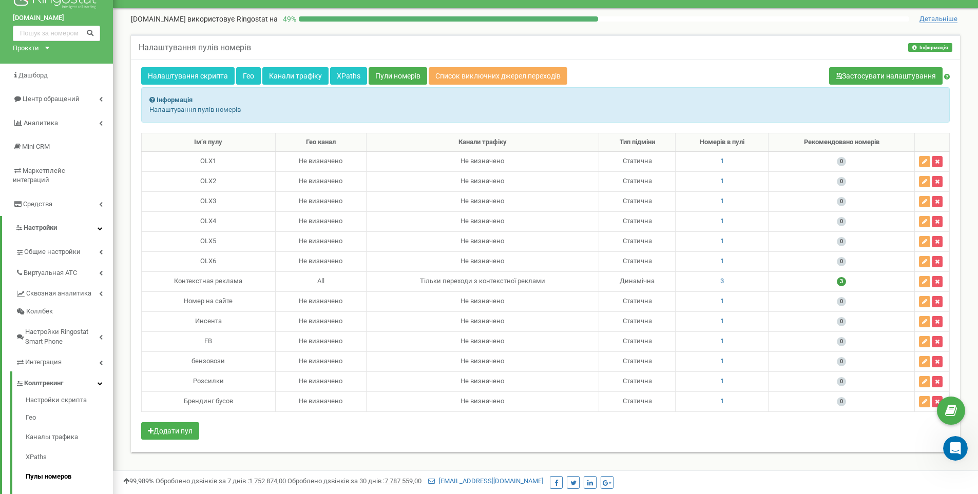
scroll to position [0, 0]
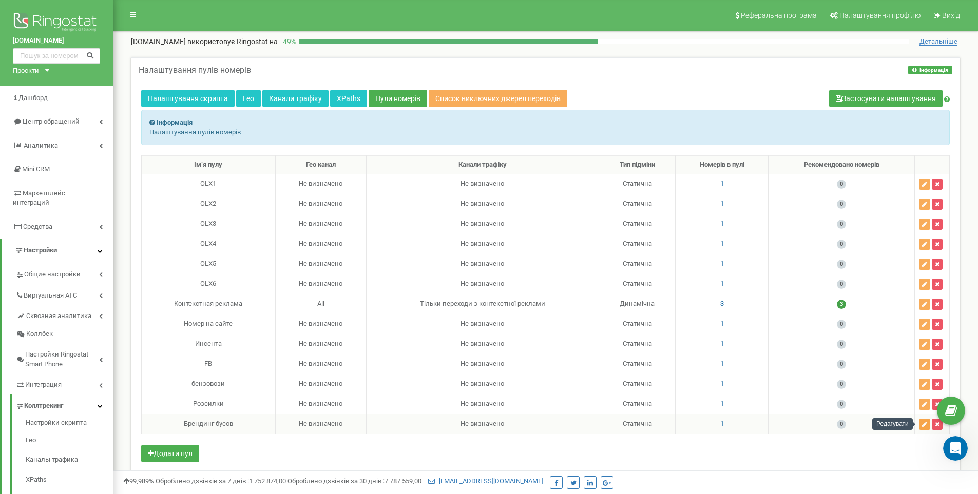
click at [927, 426] on icon "button" at bounding box center [924, 424] width 5 height 6
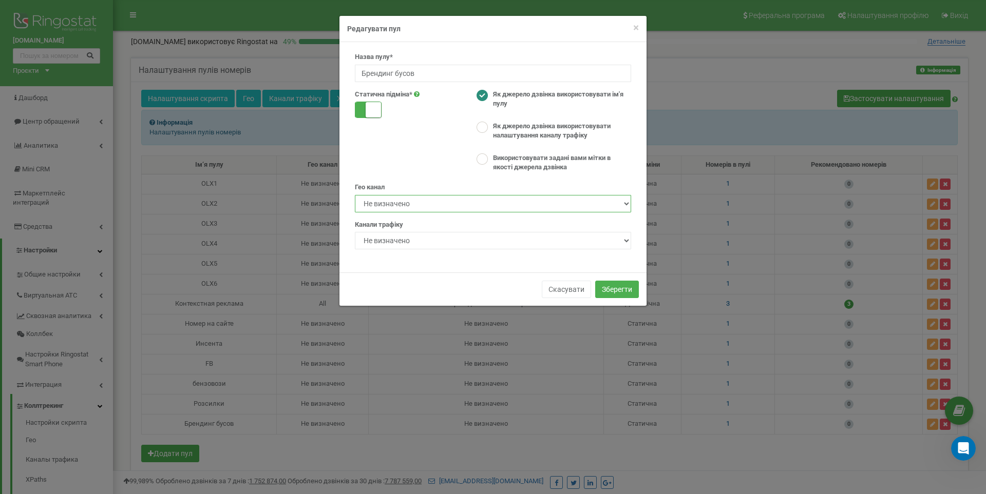
click at [449, 207] on select "Не визначено All" at bounding box center [493, 203] width 276 height 17
click at [451, 204] on select "Не визначено All" at bounding box center [493, 203] width 276 height 17
click at [486, 235] on select "Не визначено Тiльки переходи з контекстної реклами" at bounding box center [493, 240] width 276 height 17
click at [486, 238] on select "Не визначено Тiльки переходи з контекстної реклами" at bounding box center [493, 240] width 276 height 17
click at [472, 183] on div "Гео канал * Не визначено All" at bounding box center [493, 198] width 276 height 30
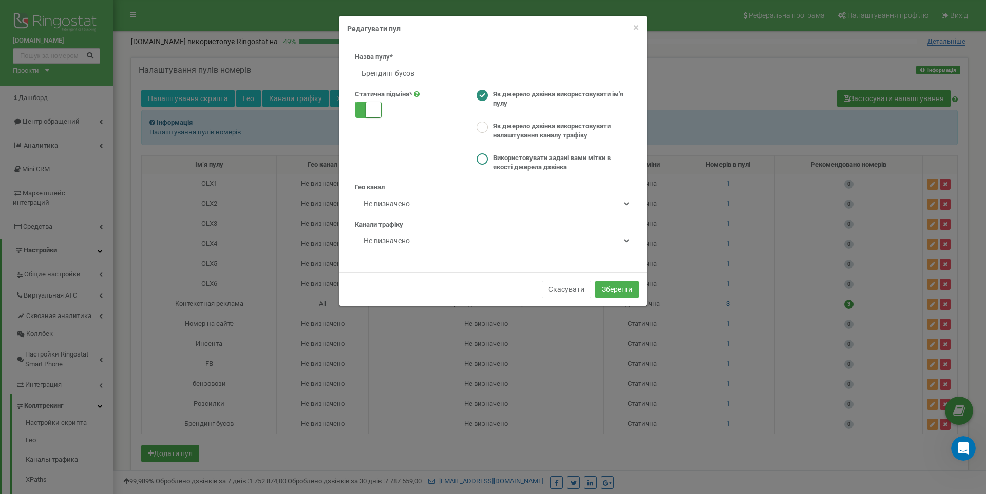
click at [480, 158] on ins at bounding box center [481, 158] width 11 height 11
radio input "false"
radio input "true"
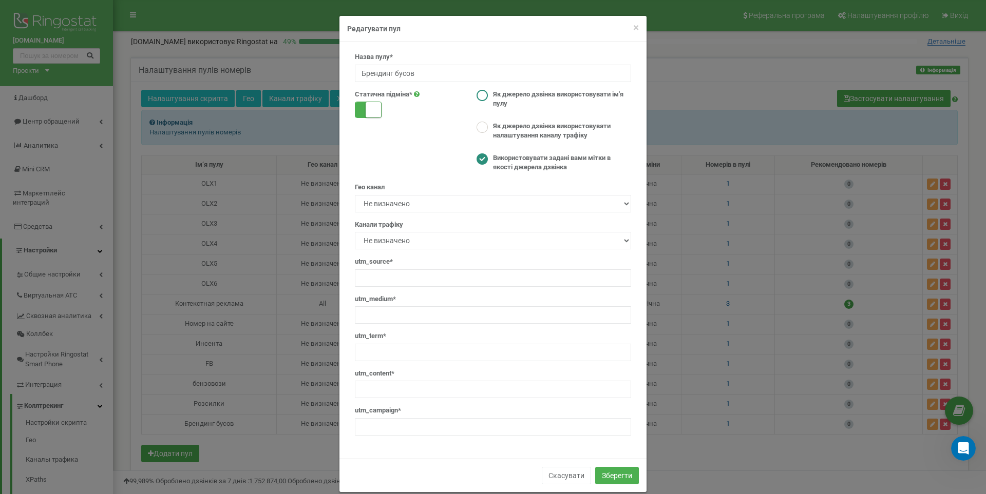
click at [479, 97] on ins at bounding box center [481, 95] width 11 height 11
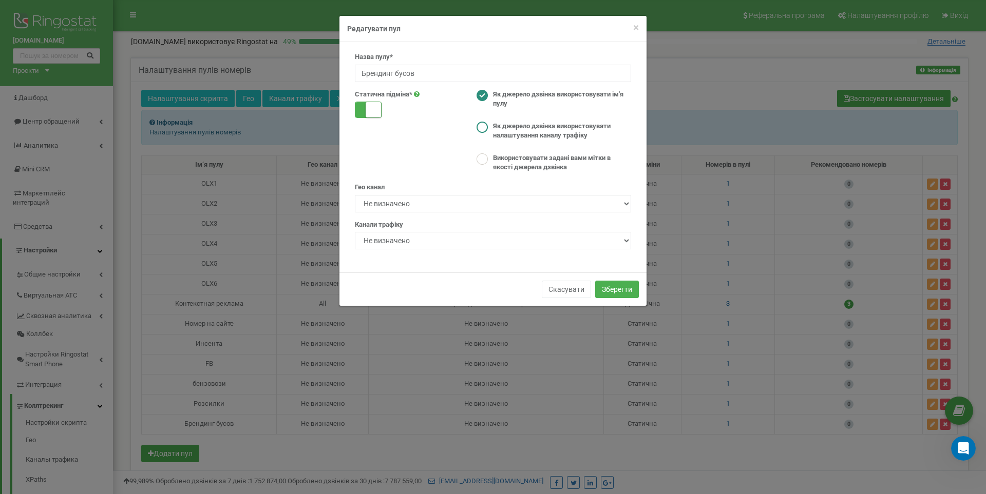
click at [485, 130] on ins at bounding box center [481, 127] width 11 height 11
radio input "false"
radio input "true"
click at [488, 241] on select "Не визначено Тiльки переходи з контекстної реклами" at bounding box center [493, 240] width 276 height 17
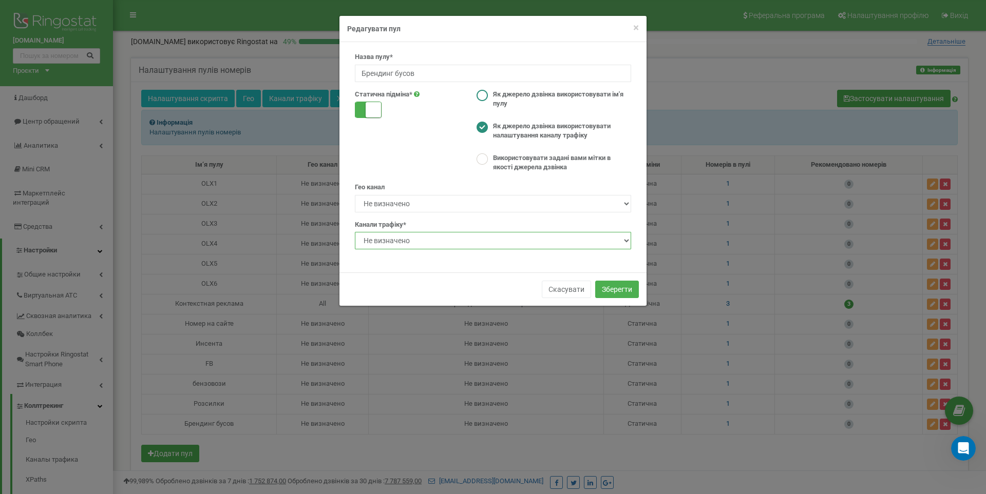
click at [480, 99] on ins at bounding box center [481, 95] width 11 height 11
radio input "true"
drag, startPoint x: 429, startPoint y: 135, endPoint x: 434, endPoint y: 131, distance: 6.3
click at [429, 136] on div "Статична пiдмiна* Як джерело дзвінка використовувати ім'я пулу Як джерело дзвін…" at bounding box center [493, 132] width 292 height 85
click at [688, 78] on div "× Close Редагувати пул Назва пулу* Брендинг бусов Статична пiдмiна* Як джерело …" at bounding box center [493, 247] width 986 height 494
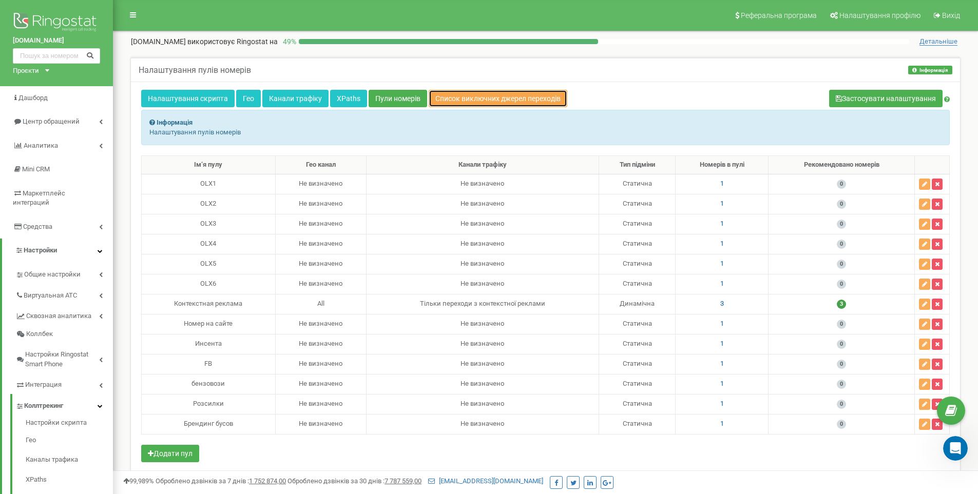
click at [472, 97] on link "Список виключних джерел переходів" at bounding box center [498, 98] width 139 height 17
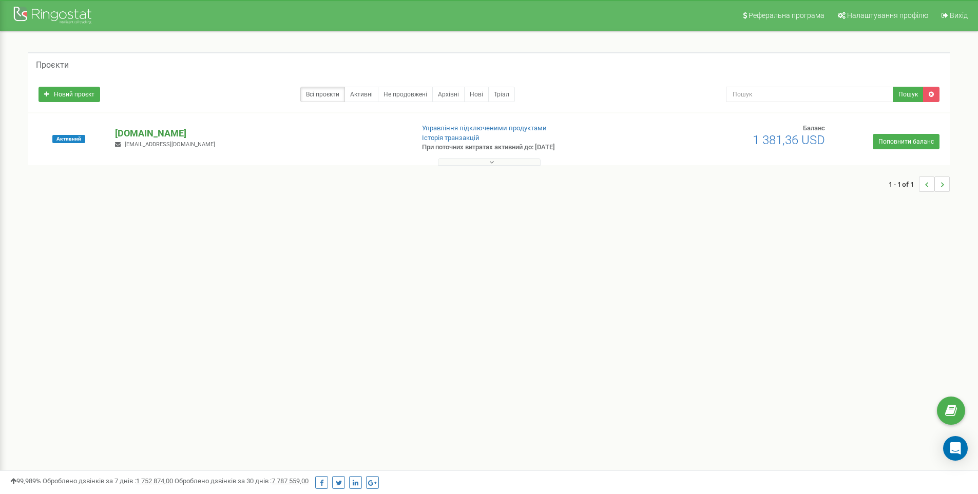
click at [193, 129] on p "[DOMAIN_NAME]" at bounding box center [260, 133] width 290 height 13
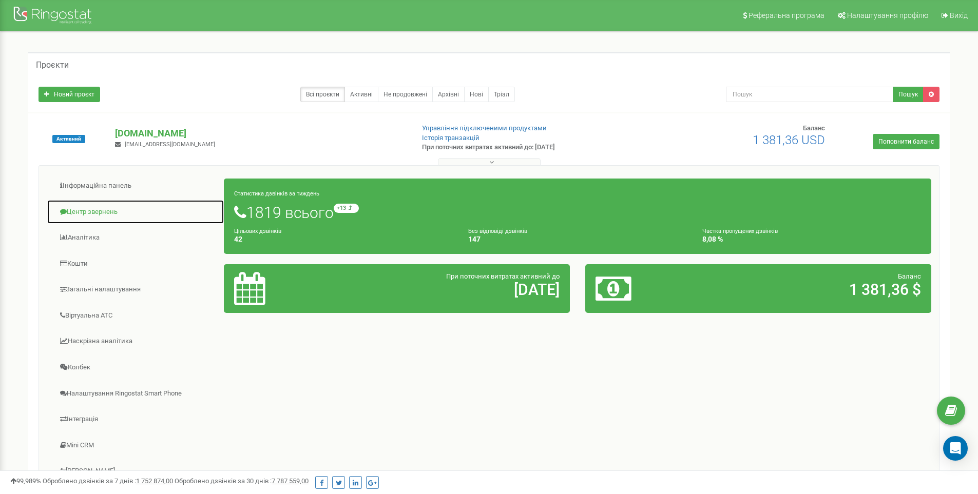
click at [112, 215] on link "Центр звернень" at bounding box center [136, 212] width 178 height 25
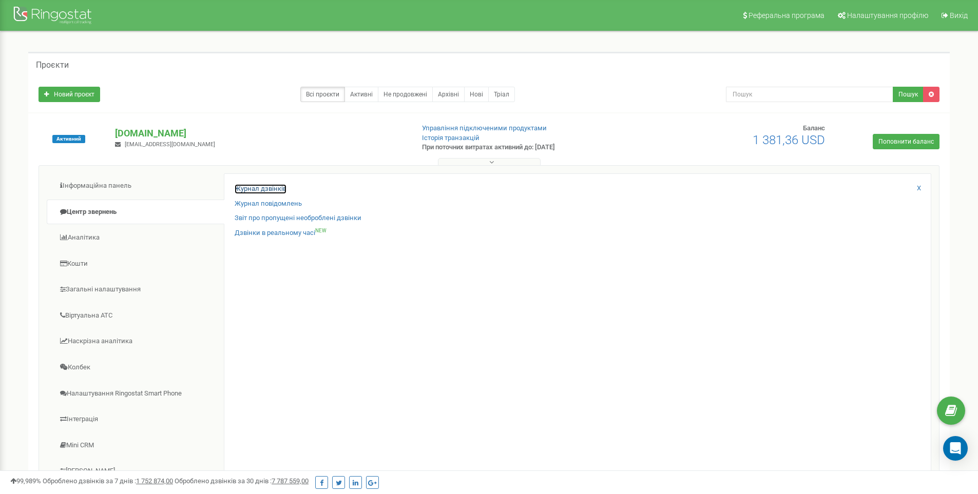
click at [286, 187] on link "Журнал дзвінків" at bounding box center [261, 189] width 52 height 10
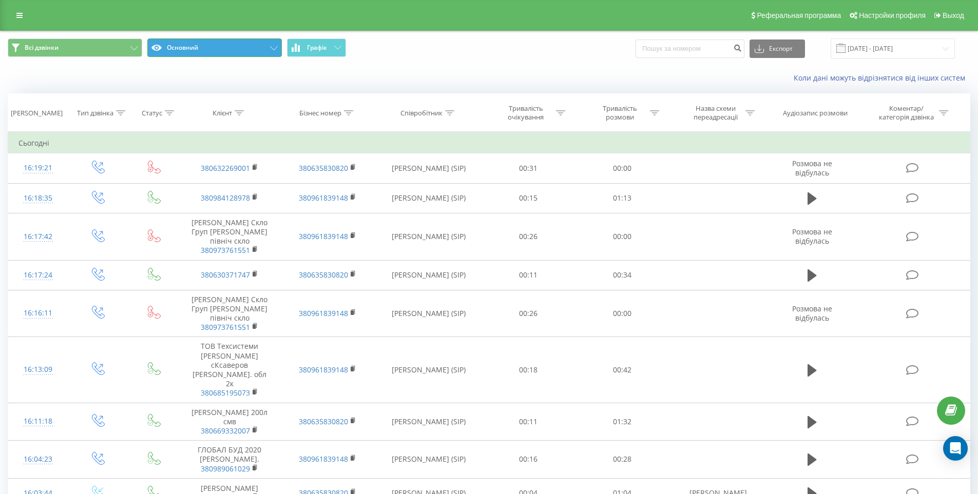
click at [239, 47] on button "Основний" at bounding box center [214, 47] width 134 height 18
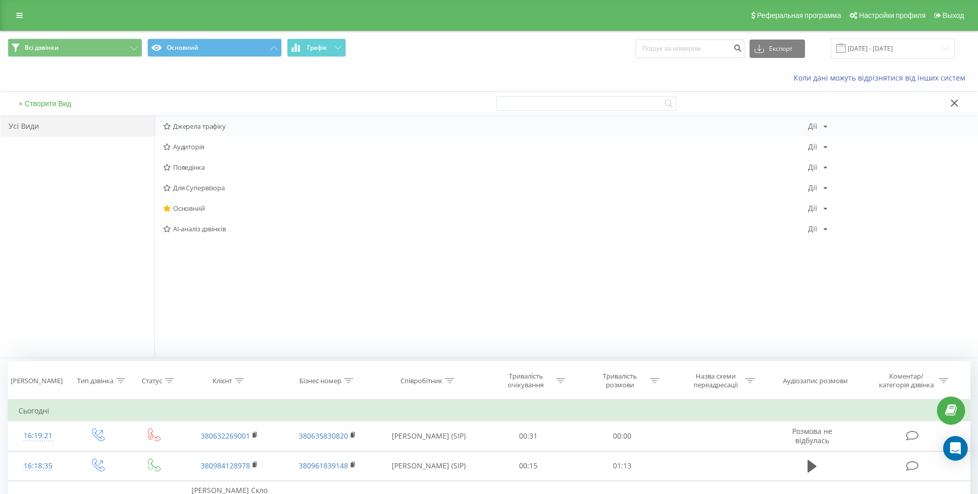
click at [221, 123] on span "Джерела трафіку" at bounding box center [485, 126] width 645 height 7
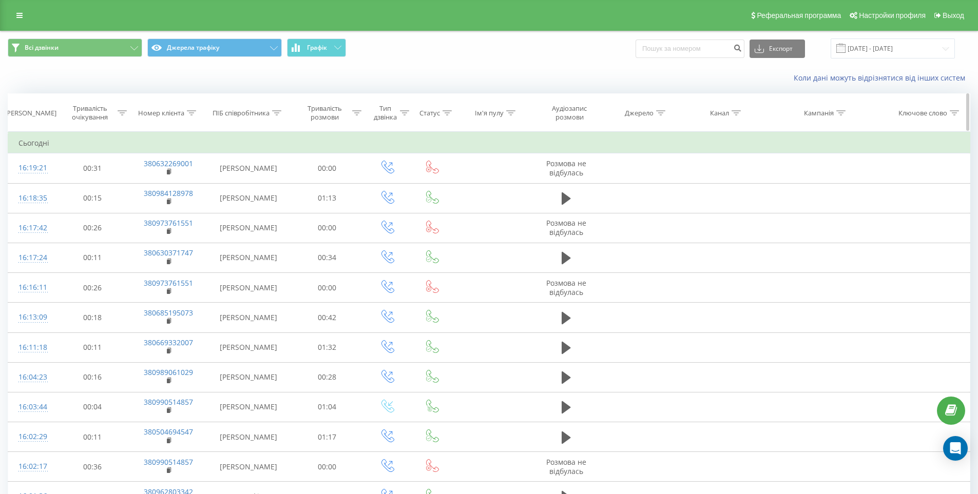
click at [659, 111] on icon at bounding box center [660, 112] width 9 height 5
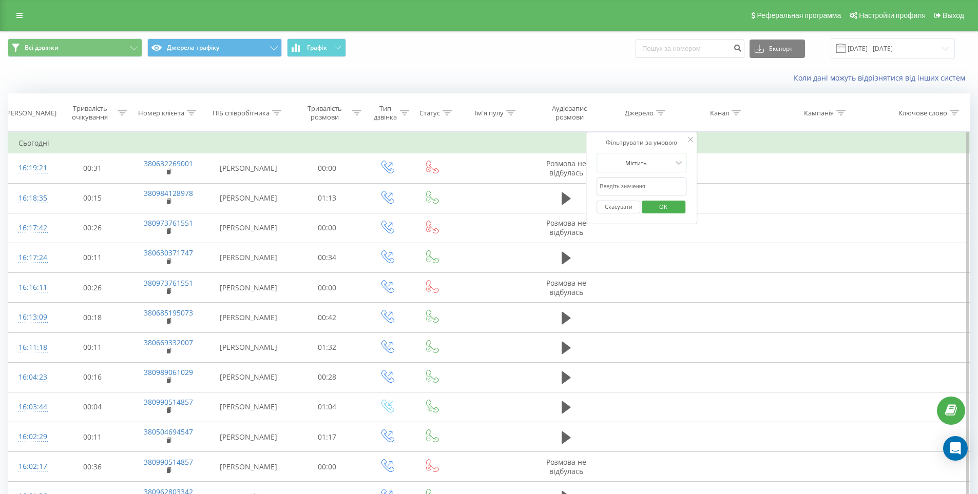
click at [638, 187] on input "text" at bounding box center [641, 187] width 90 height 18
paste input "Брендинг бусов"
type input "Брендинг бусов"
click at [663, 205] on span "OK" at bounding box center [663, 207] width 29 height 16
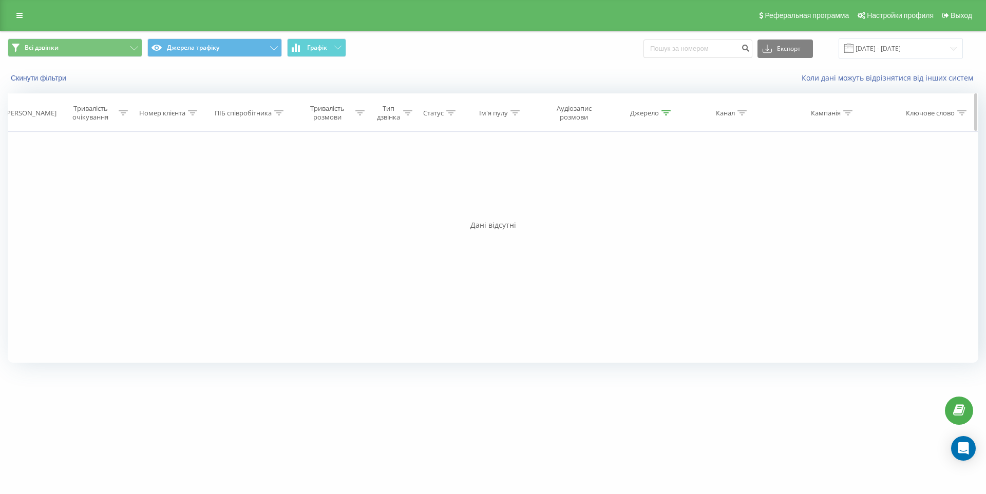
click at [666, 112] on icon at bounding box center [665, 112] width 9 height 5
drag, startPoint x: 661, startPoint y: 188, endPoint x: 524, endPoint y: 197, distance: 136.8
click at [524, 197] on div "Фільтрувати за умовою Дорівнює Скасувати OK Фільтрувати за умовою Містить Скасу…" at bounding box center [493, 247] width 970 height 231
click at [695, 140] on icon at bounding box center [695, 139] width 5 height 5
click at [661, 109] on div "Джерело" at bounding box center [650, 113] width 41 height 9
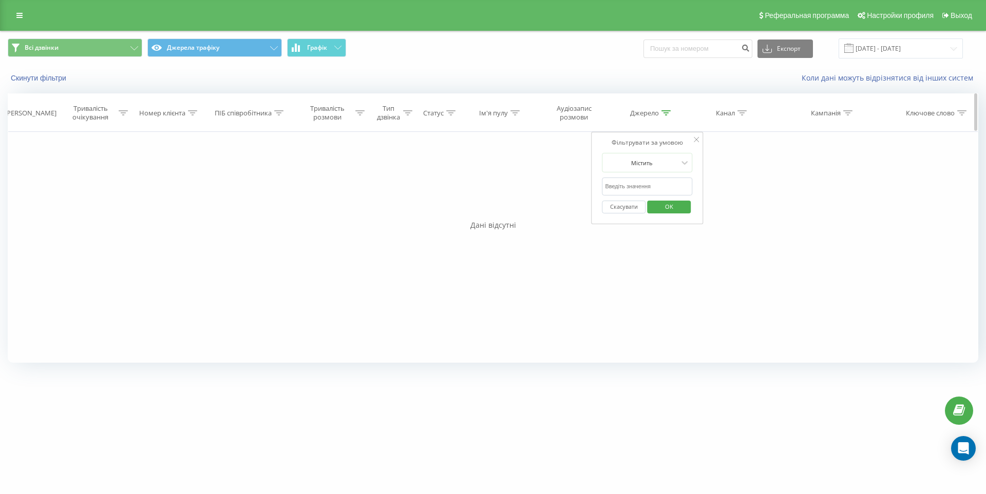
click at [665, 111] on icon at bounding box center [665, 112] width 9 height 5
click at [662, 213] on span "OK" at bounding box center [668, 207] width 29 height 16
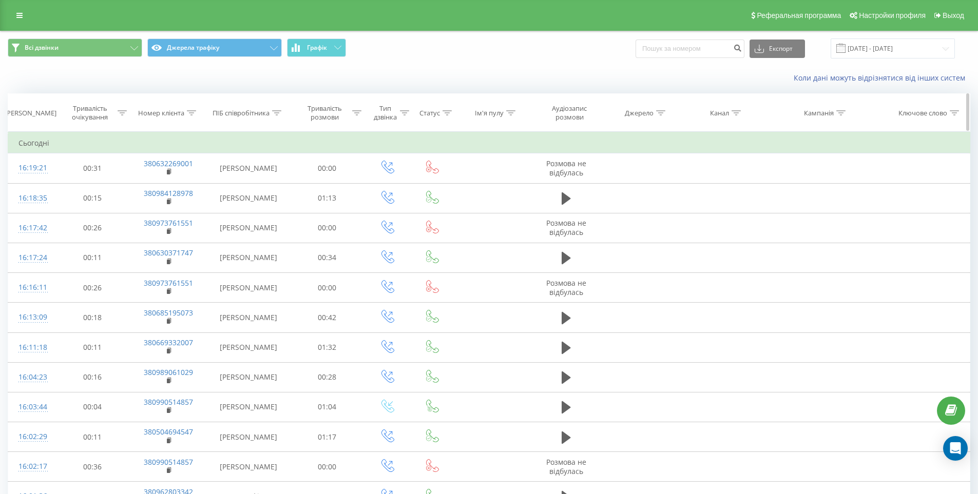
click at [511, 113] on icon at bounding box center [510, 112] width 9 height 5
click at [484, 182] on input "text" at bounding box center [492, 187] width 90 height 18
paste input "Брендинг бусов"
type input "Брендинг бусов"
click at [509, 206] on span "OK" at bounding box center [513, 207] width 29 height 16
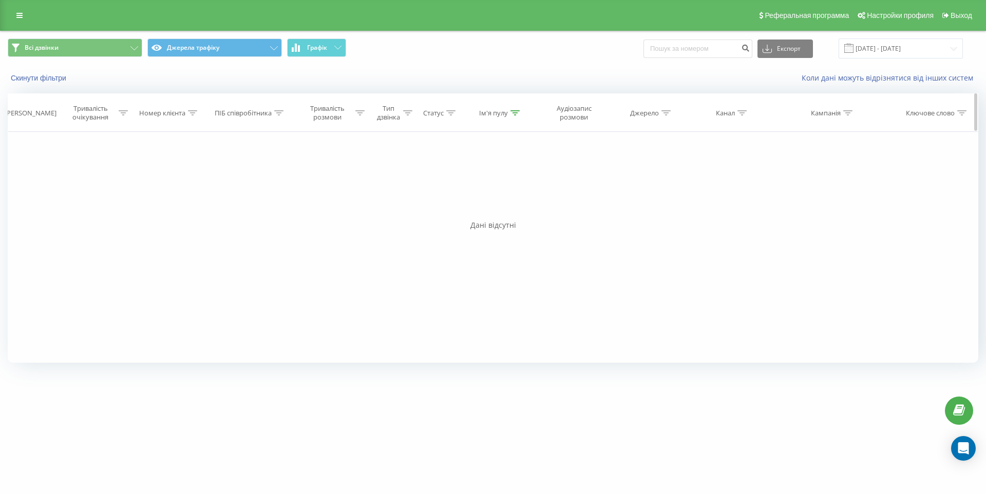
drag, startPoint x: 519, startPoint y: 111, endPoint x: 514, endPoint y: 114, distance: 6.2
click at [519, 112] on div "Ім'я пулу" at bounding box center [496, 113] width 78 height 9
click at [513, 114] on icon at bounding box center [514, 112] width 9 height 5
click at [511, 109] on div at bounding box center [514, 113] width 9 height 9
drag, startPoint x: 502, startPoint y: 186, endPoint x: 383, endPoint y: 189, distance: 119.1
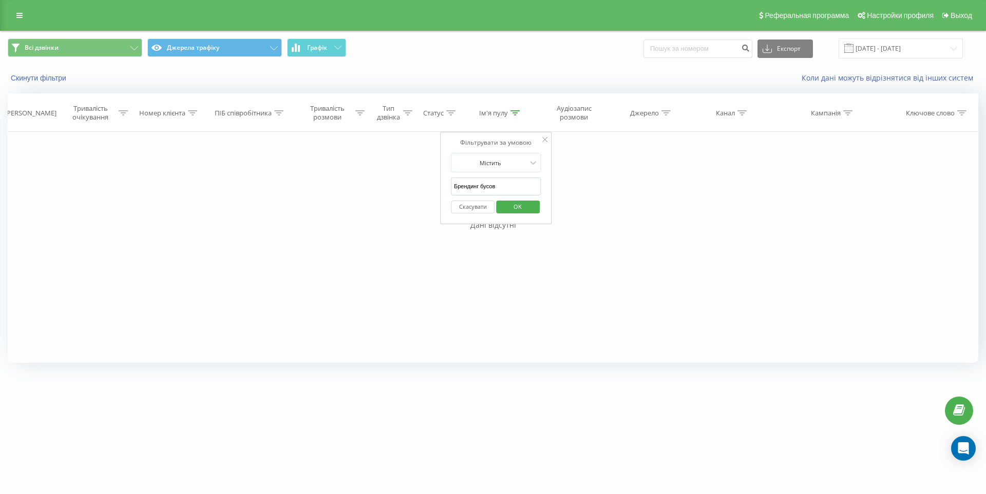
click at [383, 189] on div "Фільтрувати за умовою Дорівнює Скасувати OK Фільтрувати за умовою Містить Скасу…" at bounding box center [493, 247] width 970 height 231
click at [525, 204] on span "OK" at bounding box center [517, 207] width 29 height 16
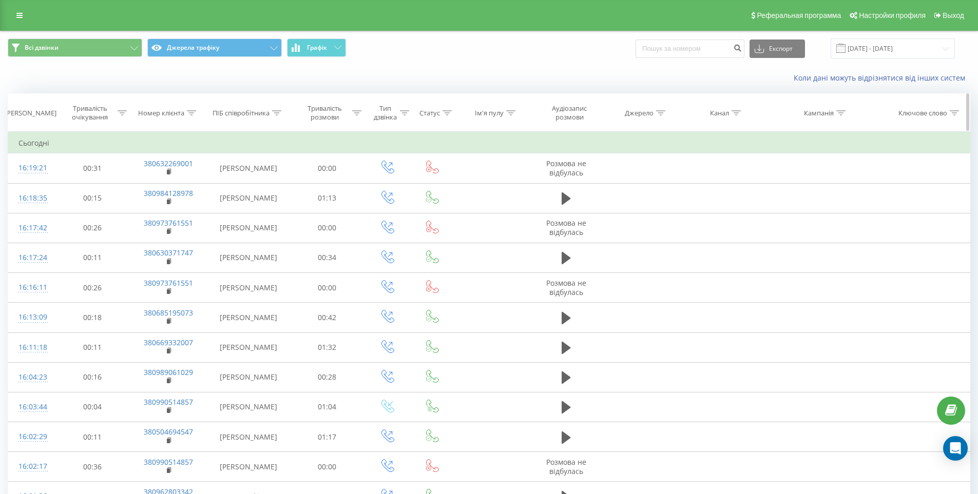
click at [732, 113] on icon at bounding box center [735, 112] width 9 height 5
click at [542, 83] on div "Коли дані можуть відрізнятися вiд інших систем" at bounding box center [672, 78] width 610 height 10
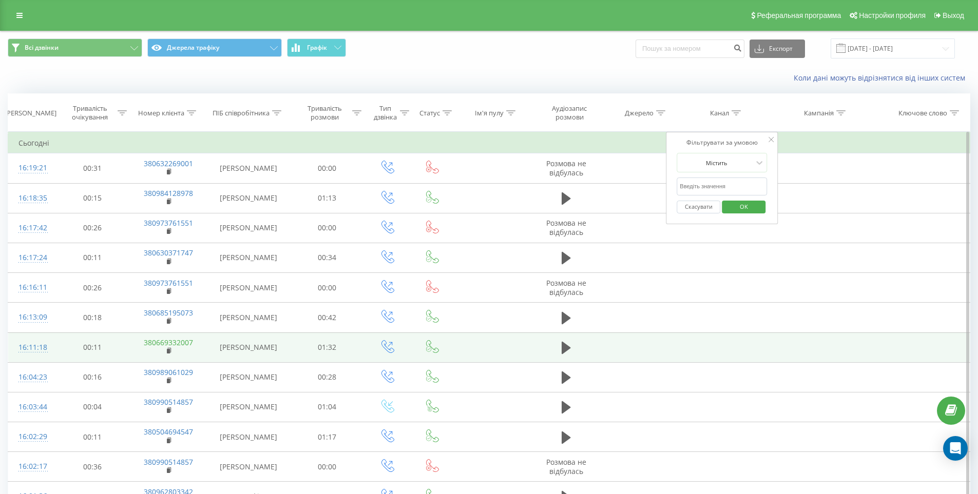
click at [182, 344] on link "380669332007" at bounding box center [168, 343] width 49 height 10
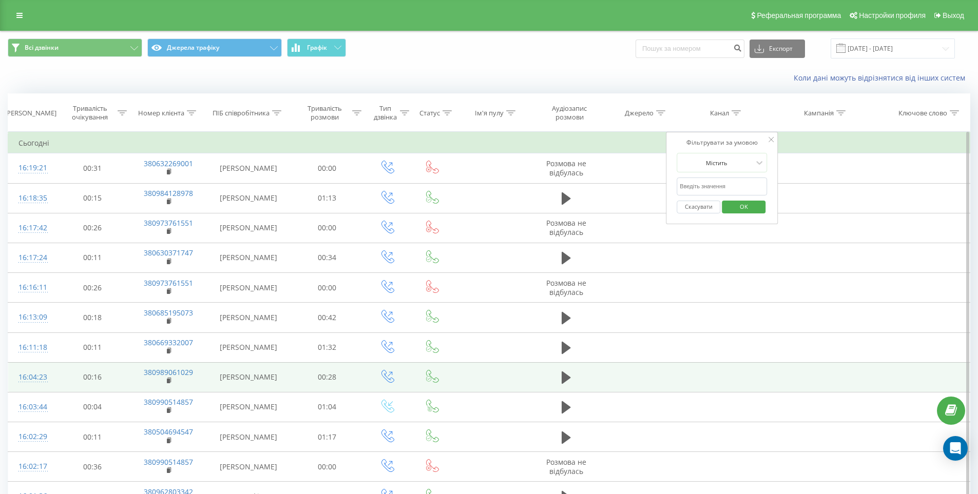
click at [268, 375] on td "Володимир Клімас" at bounding box center [248, 377] width 83 height 30
click at [39, 382] on div "16:04:23" at bounding box center [31, 378] width 27 height 20
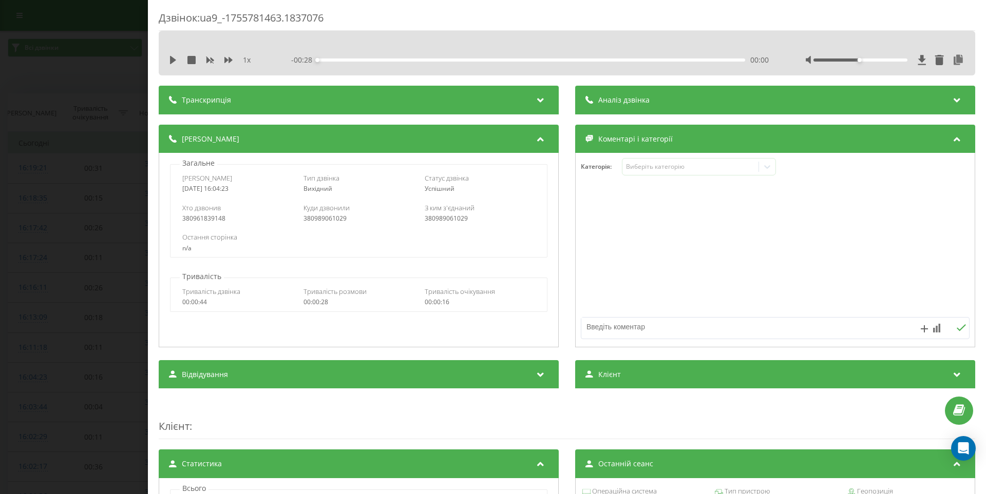
click at [92, 191] on div "Дзвінок : ua9_-1755781463.1837076 1 x - 00:28 00:00 00:00 Транскрипція Для AI-а…" at bounding box center [493, 247] width 986 height 494
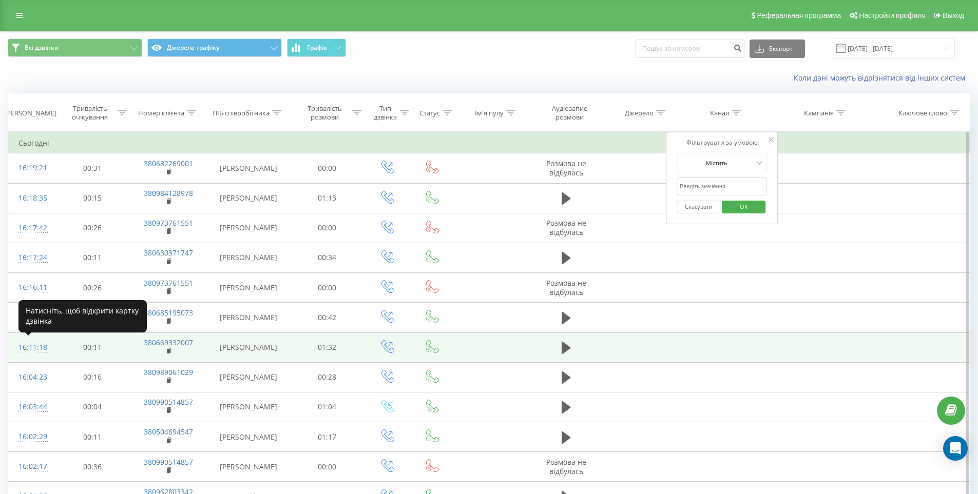
click at [29, 349] on div "16:11:18" at bounding box center [31, 348] width 27 height 20
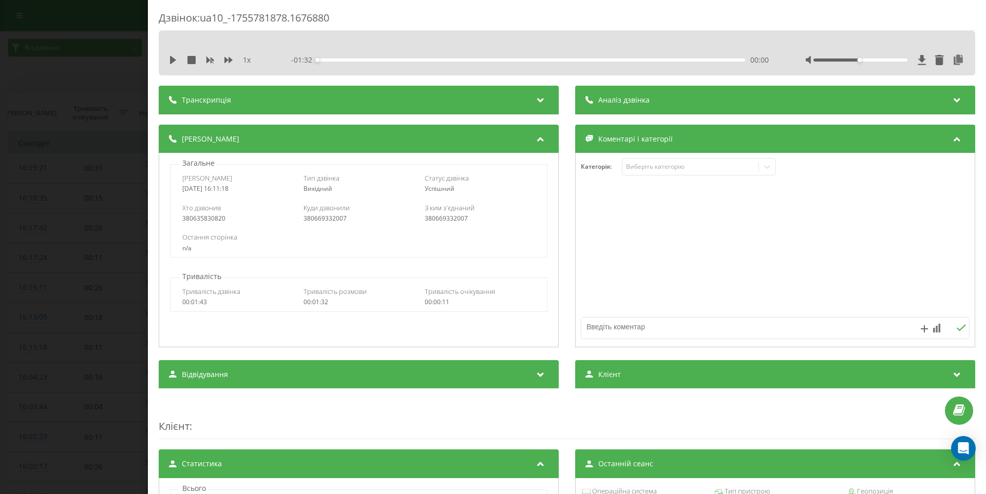
click at [71, 167] on div "Дзвінок : ua10_-1755781878.1676880 1 x - 01:32 00:00 00:00 Транскрипція Для AI-…" at bounding box center [493, 247] width 986 height 494
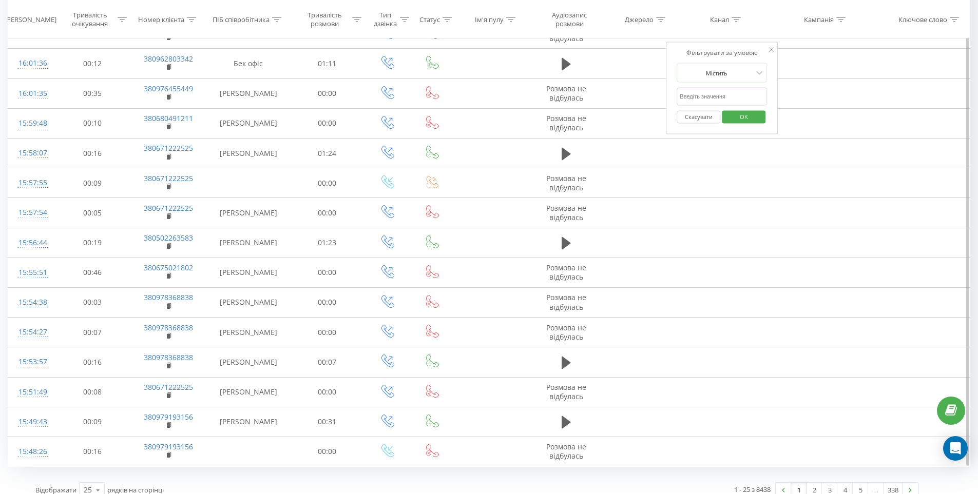
scroll to position [445, 0]
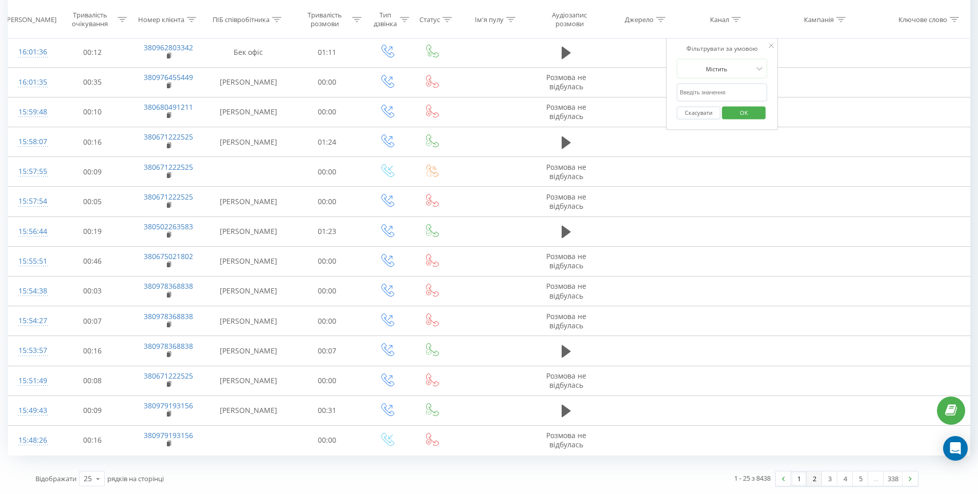
click at [811, 476] on link "2" at bounding box center [813, 479] width 15 height 14
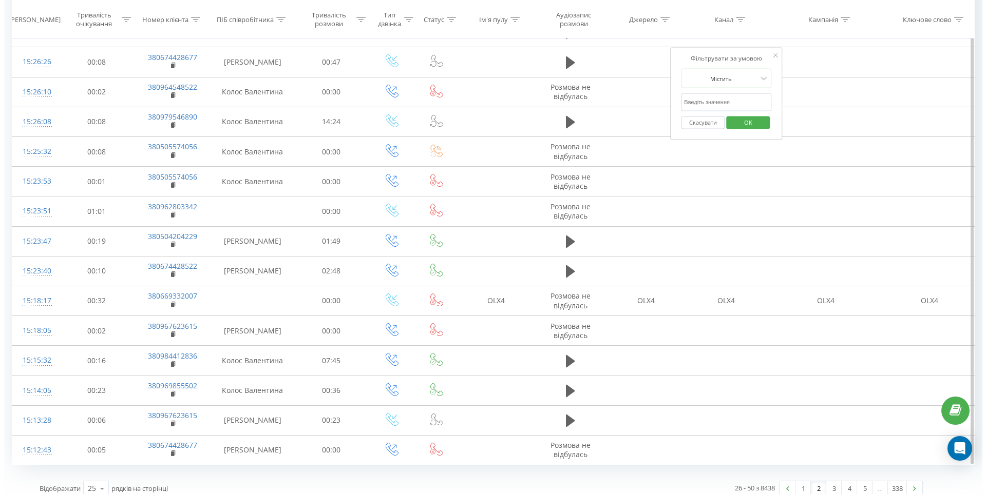
scroll to position [445, 0]
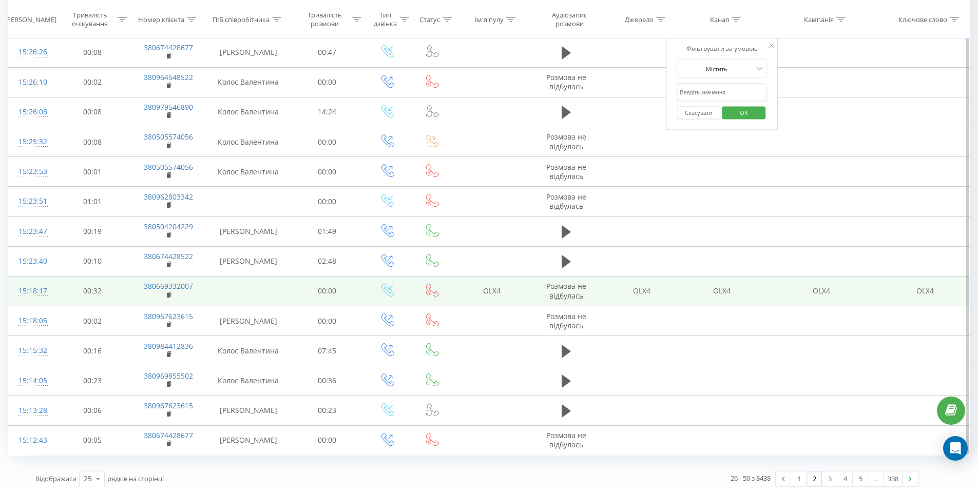
click at [22, 289] on div "15:18:17" at bounding box center [31, 291] width 27 height 20
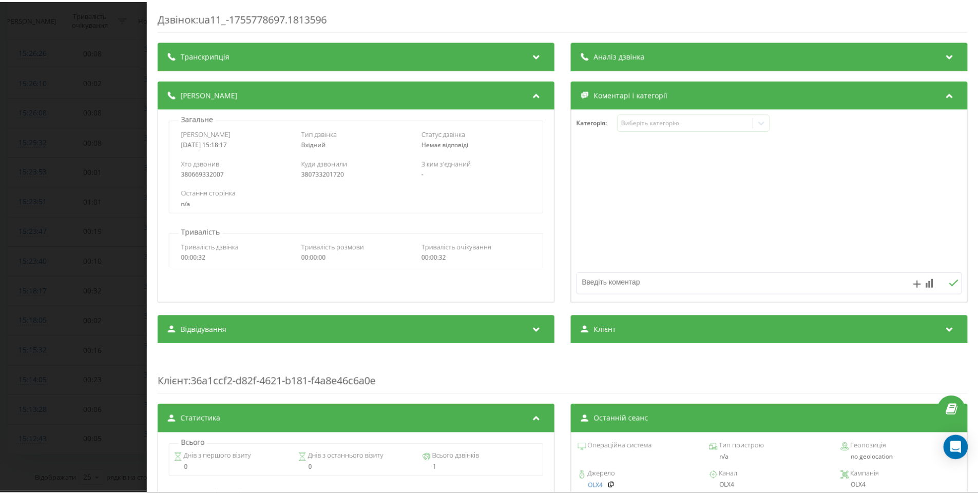
scroll to position [137, 0]
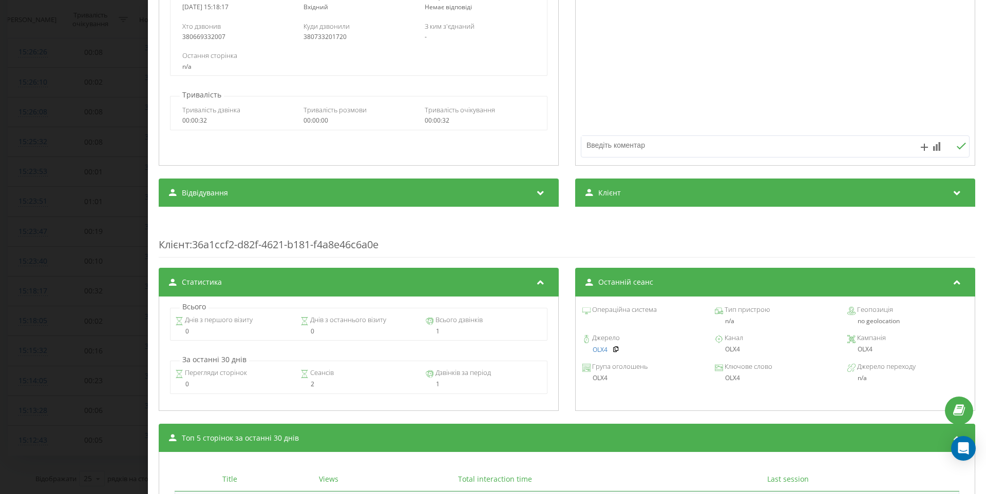
click at [103, 272] on div "Дзвінок : ua11_-1755778697.1813596 Транскрипція Для AI-аналізу майбутніх дзвінк…" at bounding box center [493, 247] width 986 height 494
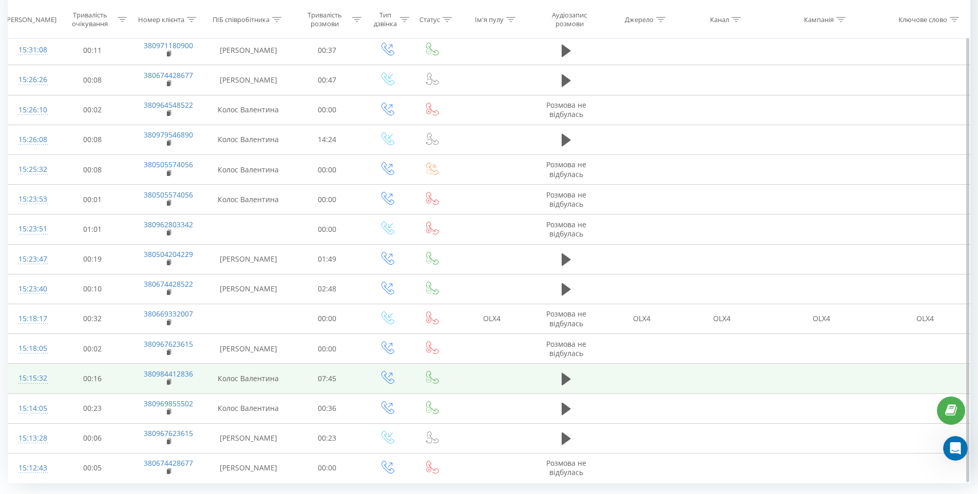
scroll to position [445, 0]
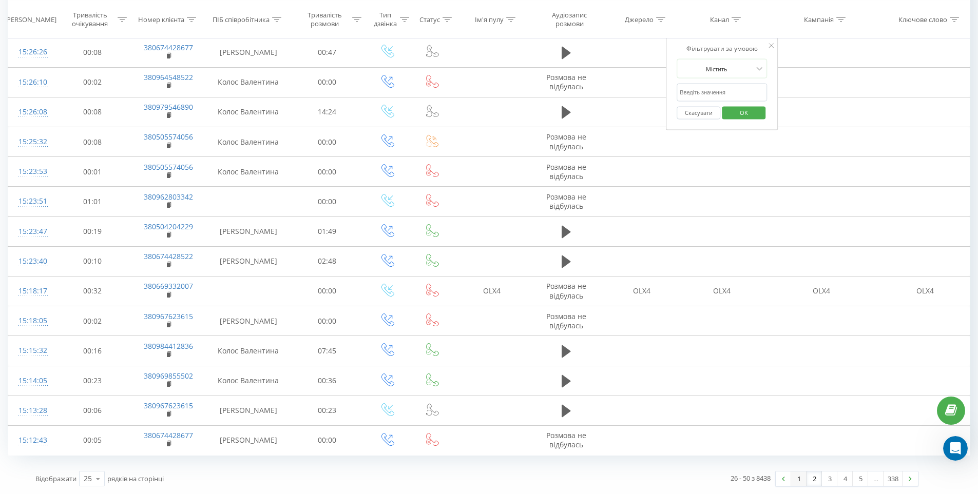
click at [798, 477] on link "1" at bounding box center [798, 479] width 15 height 14
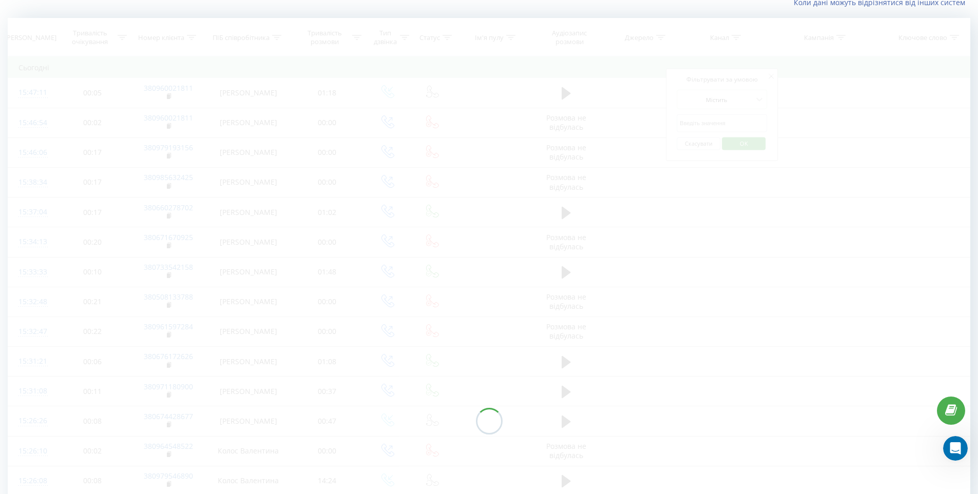
scroll to position [68, 0]
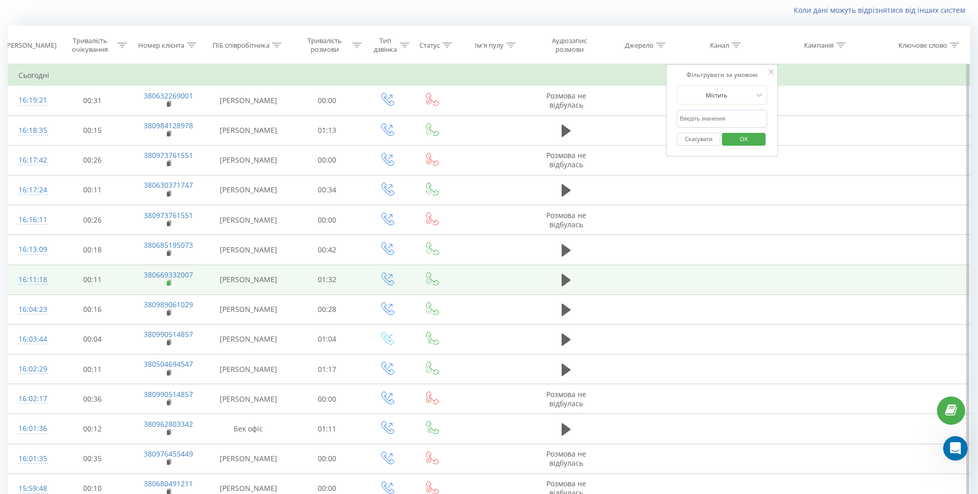
click at [171, 284] on icon at bounding box center [170, 283] width 6 height 7
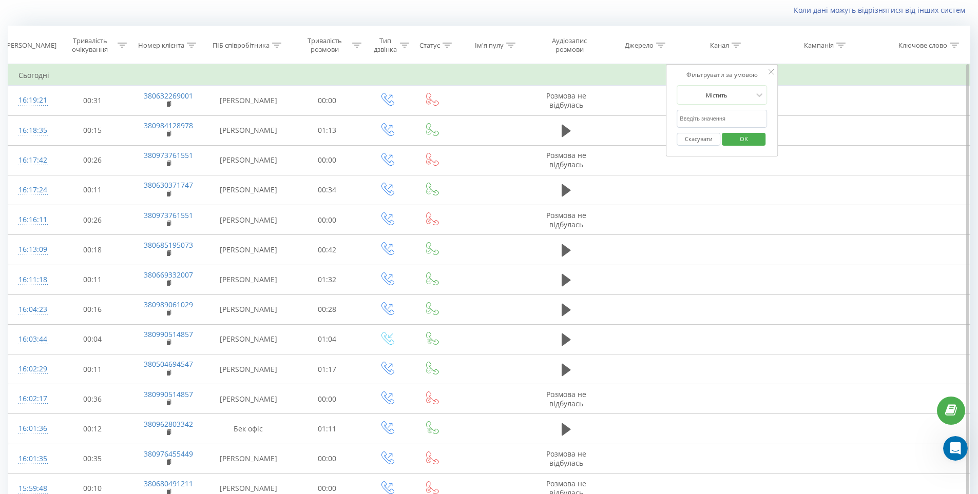
click at [773, 69] on div at bounding box center [770, 72] width 5 height 10
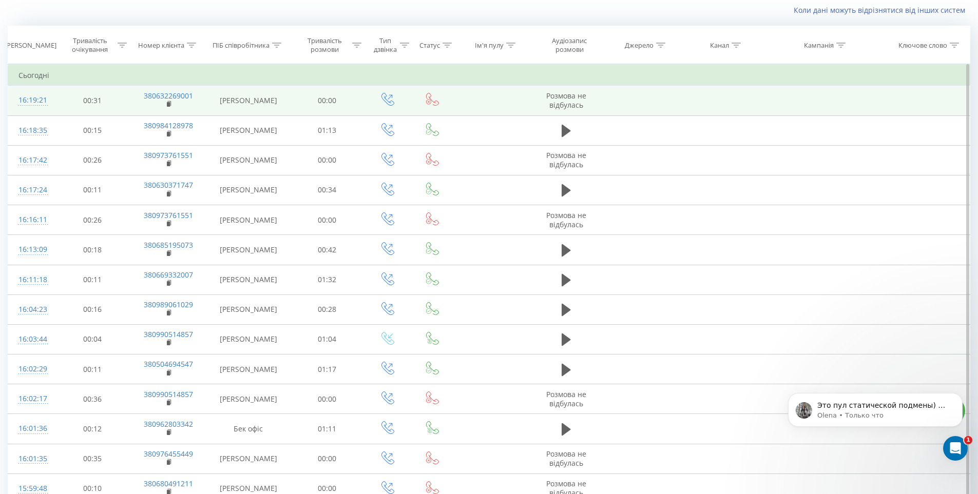
scroll to position [0, 0]
click at [655, 101] on td at bounding box center [642, 101] width 80 height 30
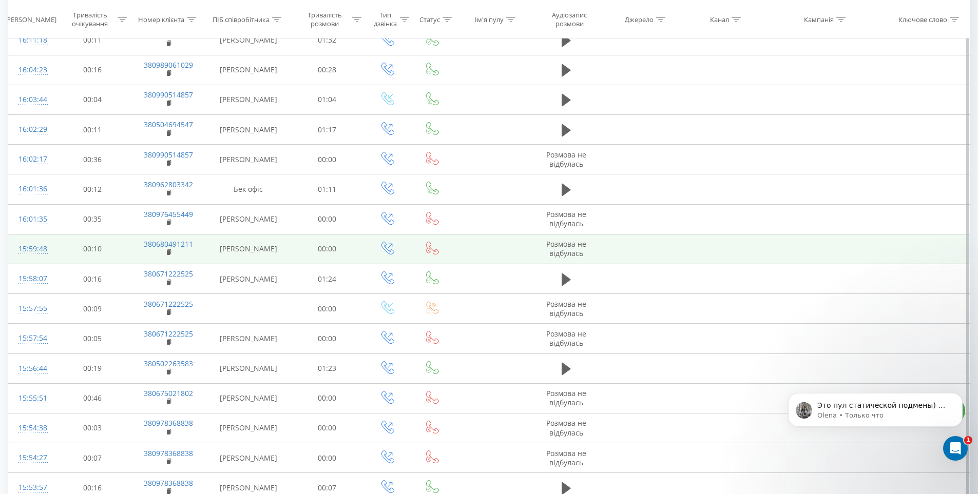
scroll to position [171, 0]
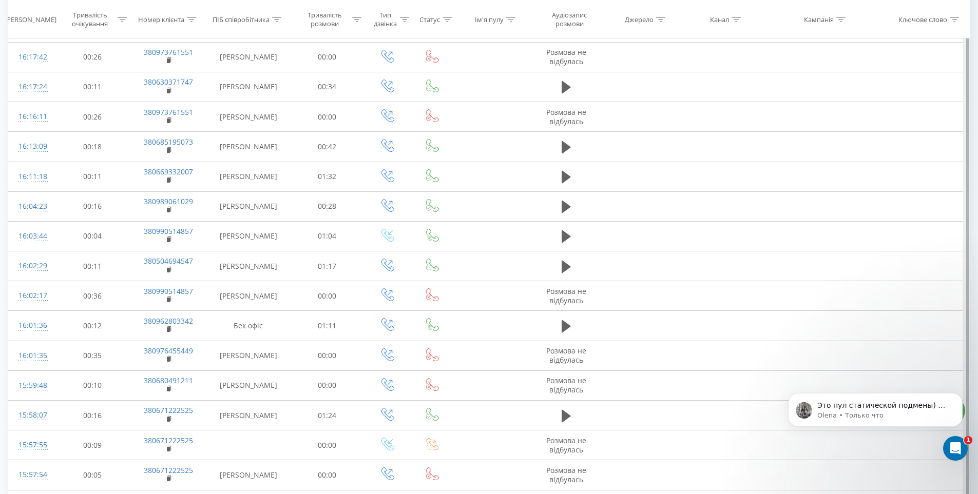
drag, startPoint x: 968, startPoint y: 113, endPoint x: 965, endPoint y: 138, distance: 24.8
click at [965, 138] on div at bounding box center [966, 345] width 8 height 768
drag, startPoint x: 967, startPoint y: 152, endPoint x: 968, endPoint y: 165, distance: 12.8
click at [968, 165] on div at bounding box center [967, 344] width 3 height 767
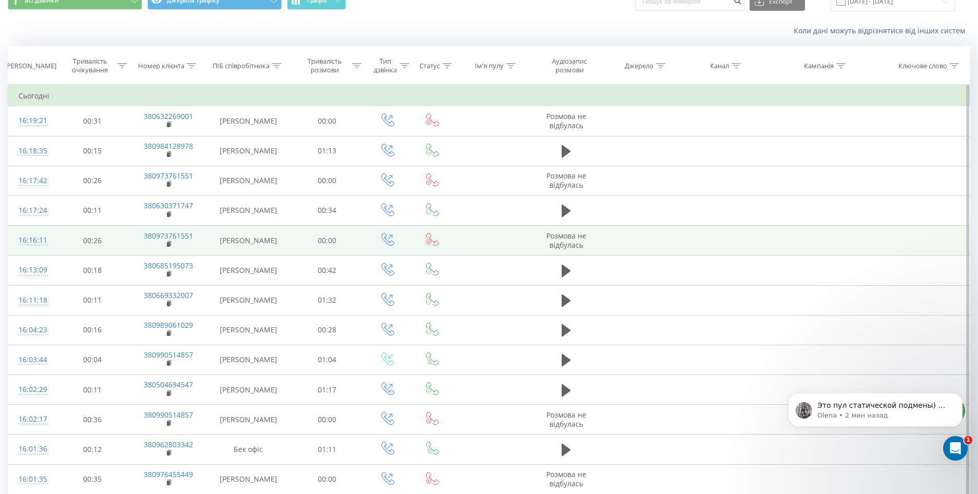
scroll to position [14, 0]
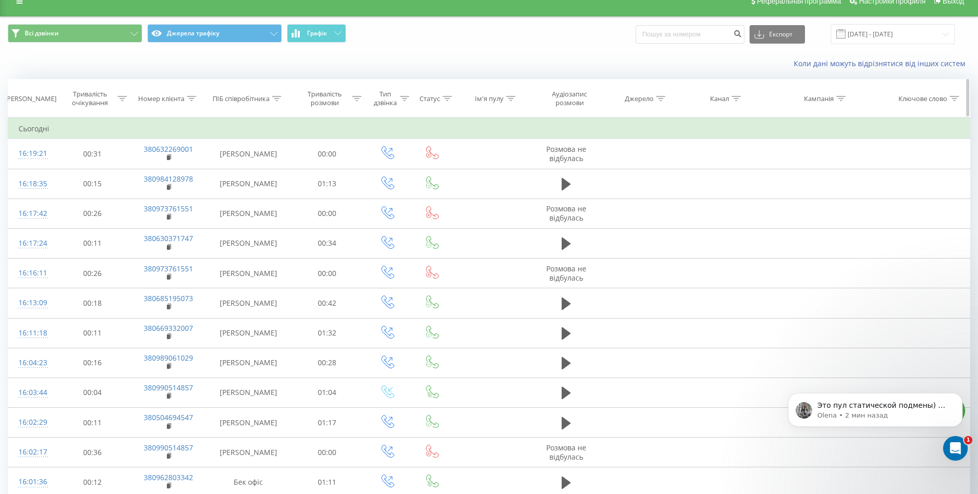
click at [514, 100] on icon at bounding box center [510, 98] width 9 height 5
click at [472, 170] on input "text" at bounding box center [492, 172] width 90 height 18
type input "Брендинг бусов"
click at [527, 194] on span "OK" at bounding box center [513, 192] width 29 height 16
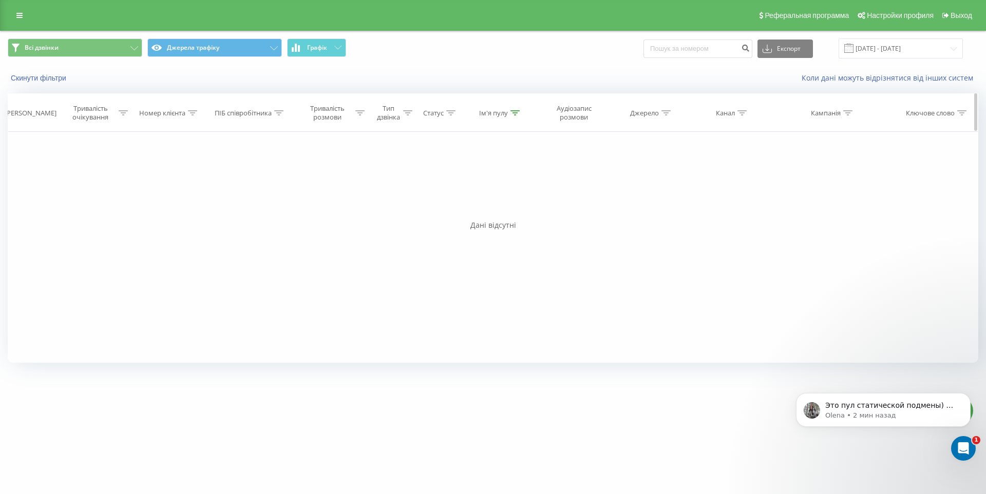
click at [518, 112] on icon at bounding box center [514, 112] width 9 height 5
click at [757, 278] on div "Фільтрувати за умовою Дорівнює Скасувати OK Фільтрувати за умовою Містить Скасу…" at bounding box center [493, 247] width 970 height 231
drag, startPoint x: 513, startPoint y: 186, endPoint x: 468, endPoint y: 204, distance: 49.1
click at [384, 182] on div "Фільтрувати за умовою Дорівнює Скасувати OK Фільтрувати за умовою Містить Скасу…" at bounding box center [493, 247] width 970 height 231
click at [514, 208] on span "OK" at bounding box center [517, 207] width 29 height 16
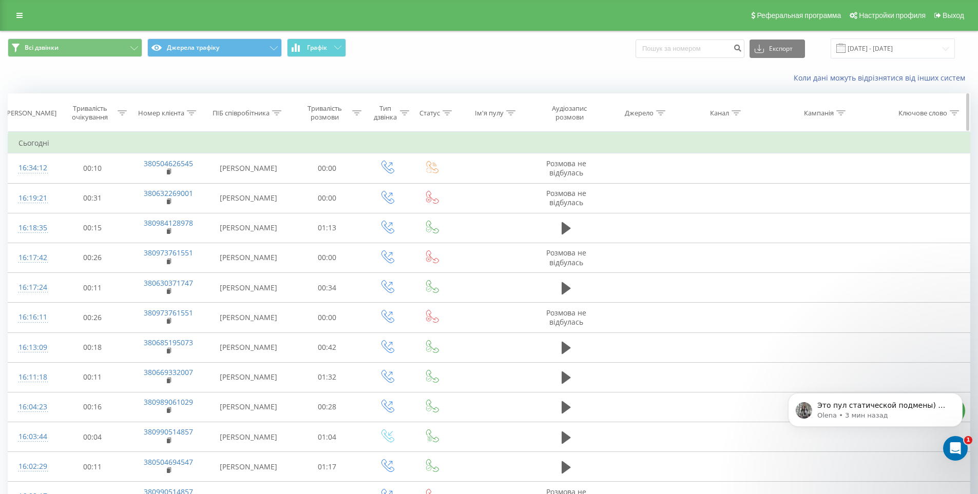
click at [511, 109] on div at bounding box center [510, 113] width 9 height 9
click at [493, 185] on input "text" at bounding box center [492, 187] width 90 height 18
click at [473, 183] on input "text" at bounding box center [492, 187] width 90 height 18
paste input "Брендинг бусов"
click at [505, 187] on input "text" at bounding box center [492, 187] width 90 height 18
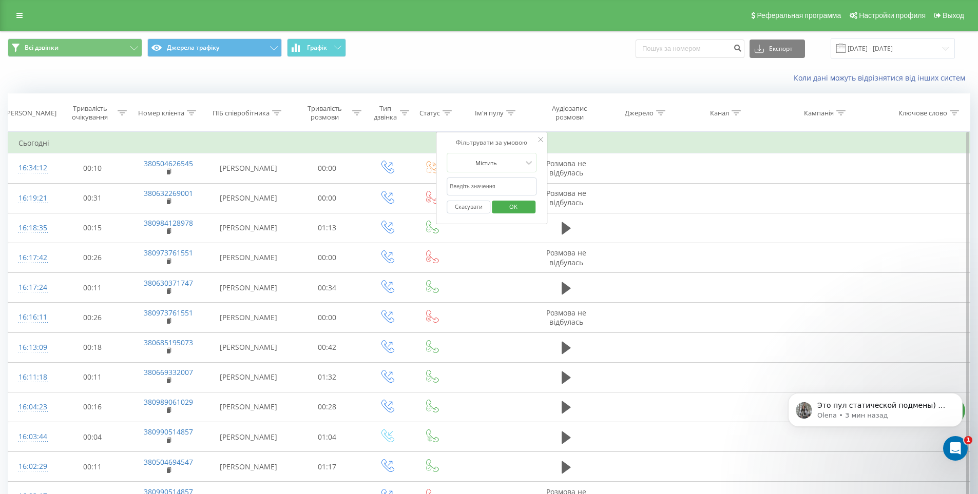
type input "Брендинг бусов"
click at [517, 209] on span "OK" at bounding box center [513, 207] width 29 height 16
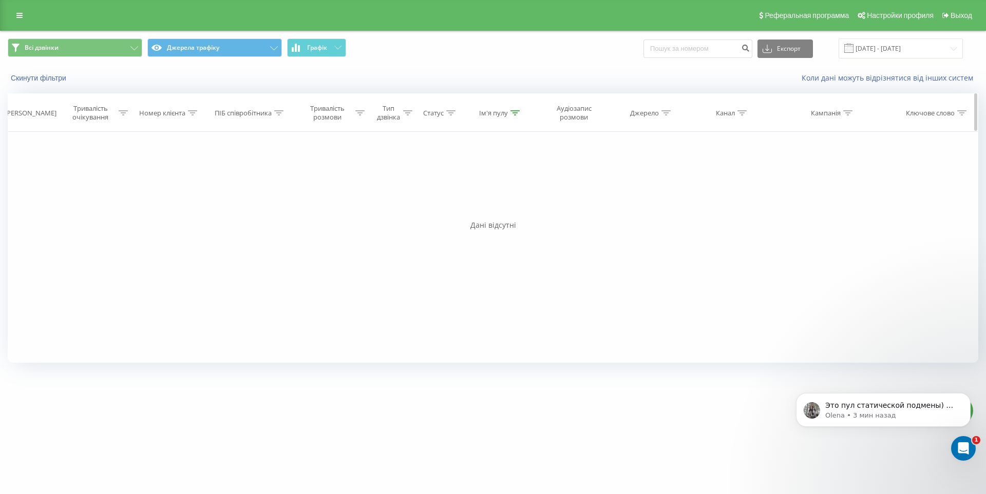
click at [516, 112] on icon at bounding box center [514, 112] width 9 height 5
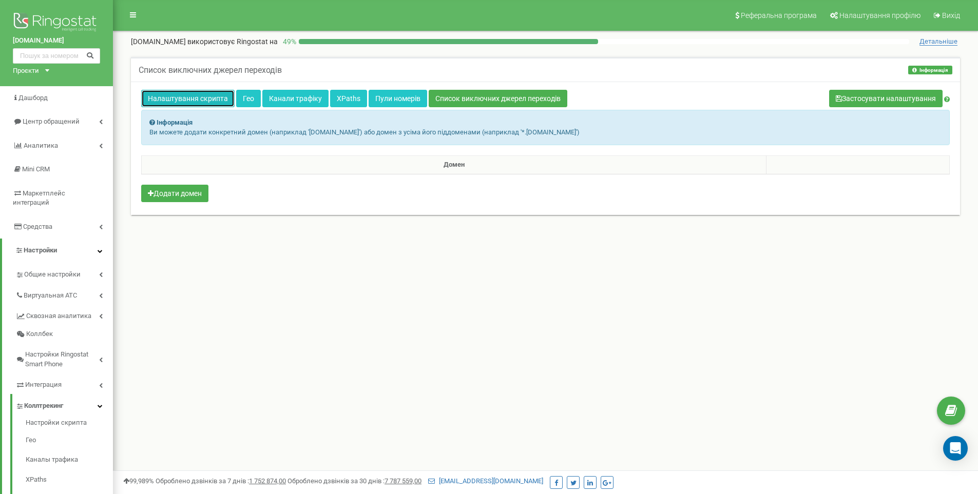
click at [216, 102] on link "Налаштування скрипта" at bounding box center [187, 98] width 93 height 17
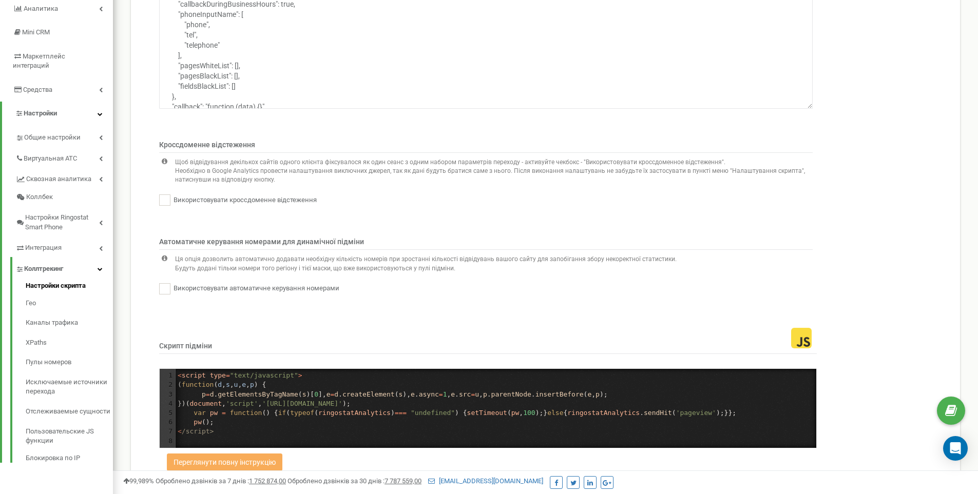
scroll to position [181, 0]
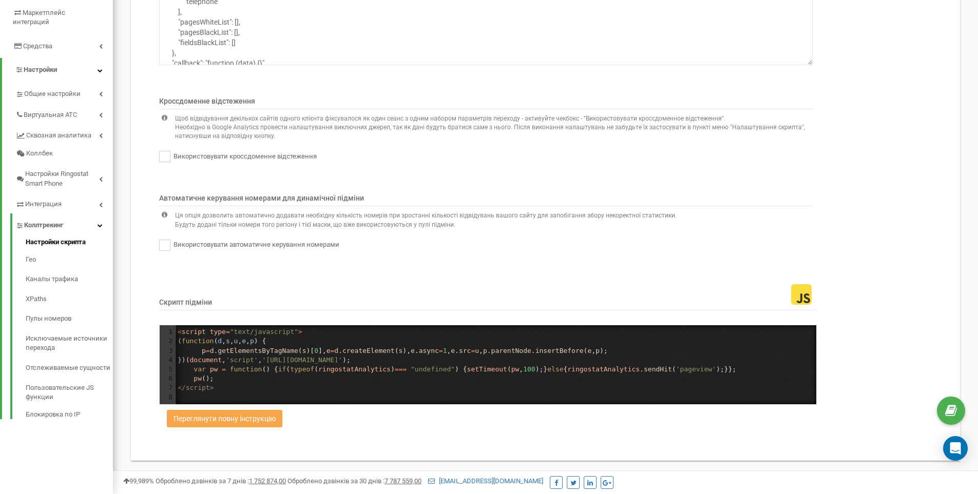
click at [266, 417] on button "Переглянути повну інструкцію" at bounding box center [224, 418] width 115 height 17
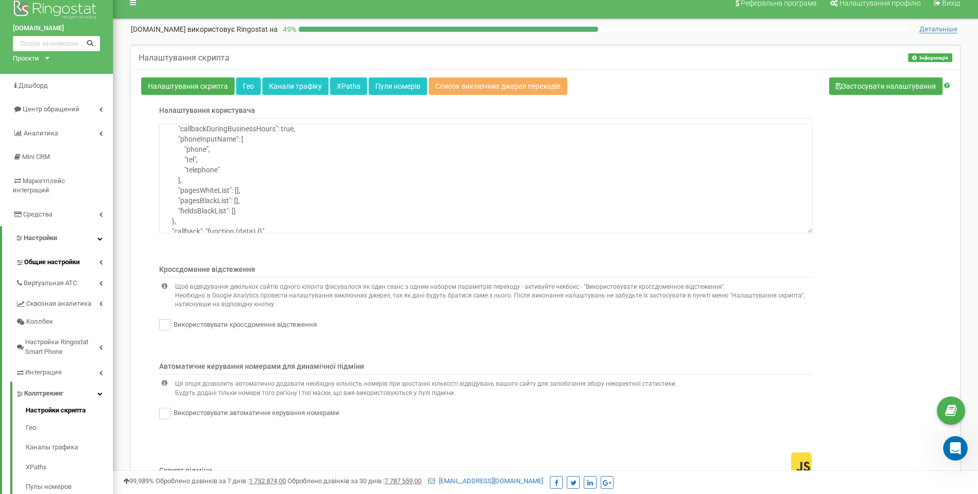
scroll to position [137, 0]
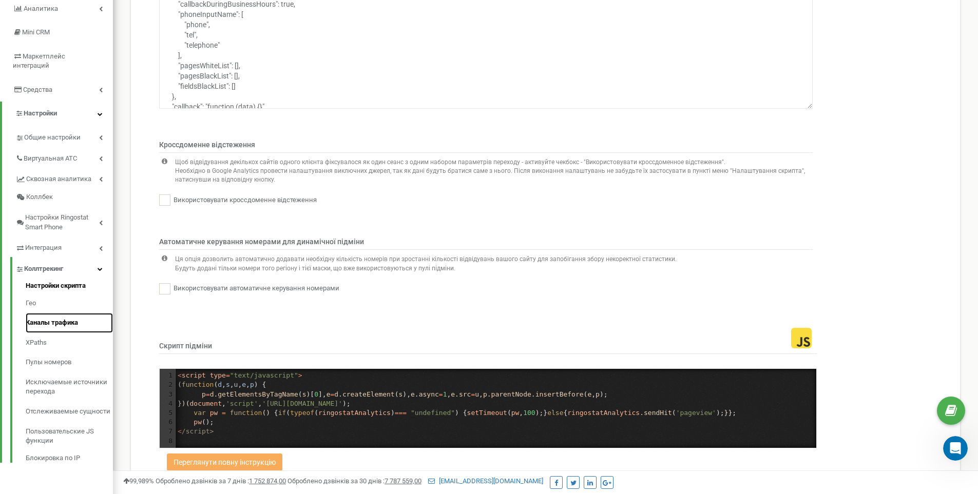
click at [68, 315] on link "Каналы трафика" at bounding box center [69, 323] width 87 height 20
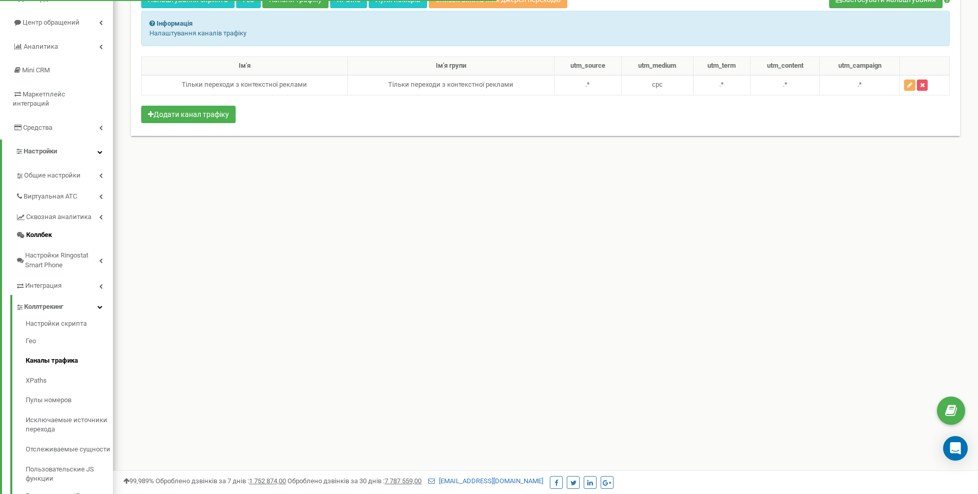
scroll to position [122, 0]
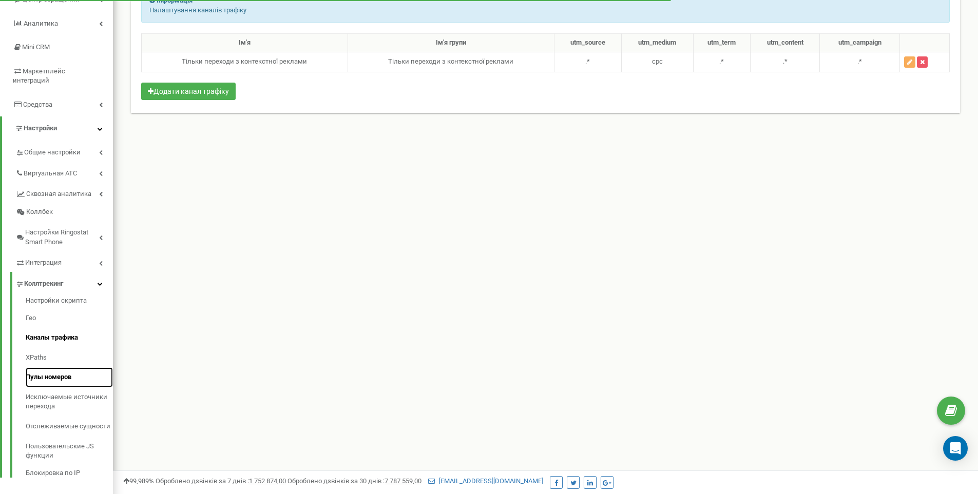
click at [61, 368] on link "Пулы номеров" at bounding box center [69, 378] width 87 height 20
